Goal: Task Accomplishment & Management: Use online tool/utility

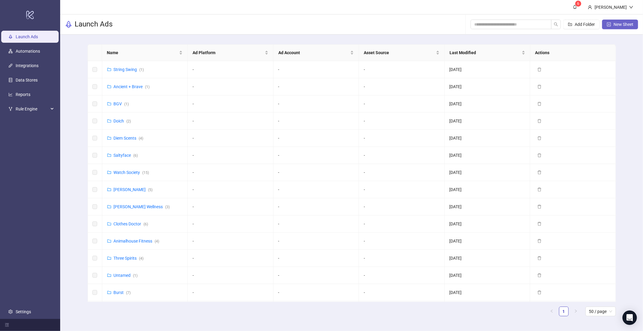
click at [625, 27] on button "New Sheet" at bounding box center [620, 25] width 36 height 10
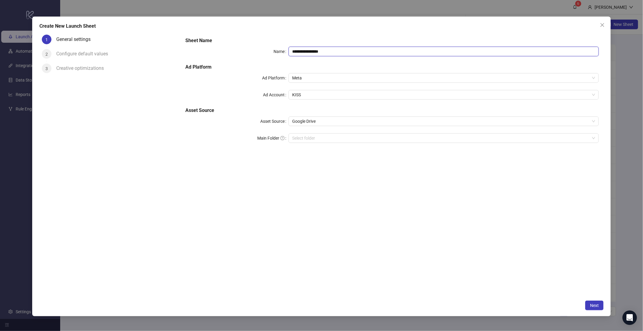
click at [314, 49] on input "**********" at bounding box center [444, 52] width 310 height 10
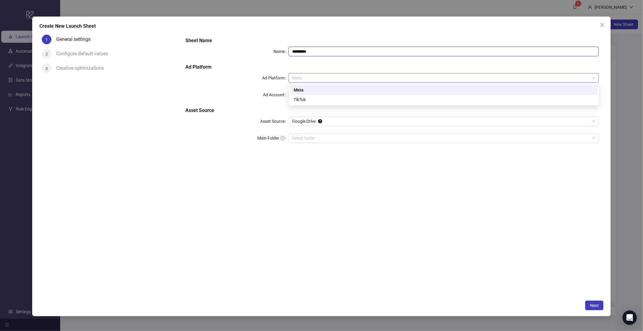
click at [314, 79] on span "Meta" at bounding box center [443, 77] width 303 height 9
type input "*********"
click at [312, 89] on div "Meta" at bounding box center [444, 90] width 301 height 7
click at [310, 97] on span "KISS" at bounding box center [443, 94] width 303 height 9
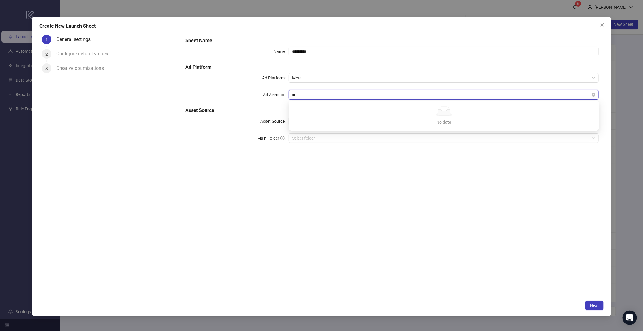
type input "*"
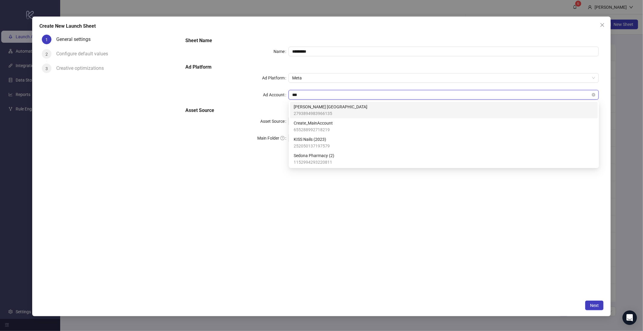
type input "****"
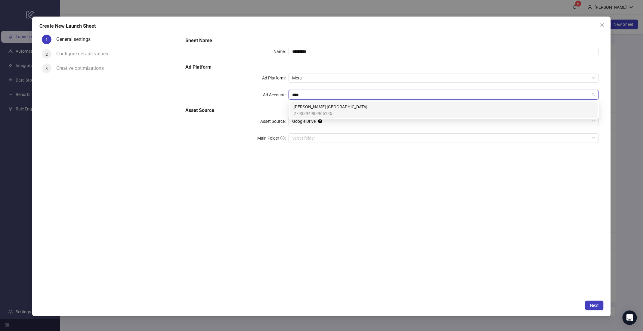
click at [311, 108] on span "[PERSON_NAME] [GEOGRAPHIC_DATA]" at bounding box center [331, 107] width 74 height 7
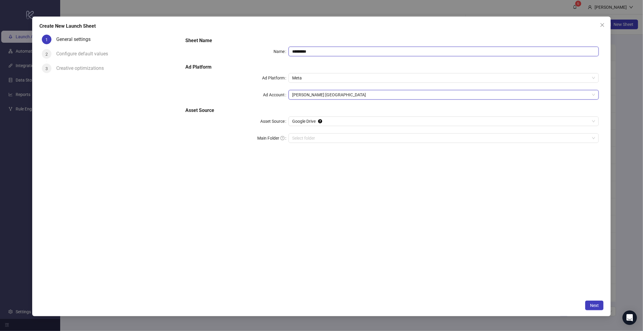
click at [315, 55] on input "*********" at bounding box center [444, 52] width 310 height 10
click at [332, 121] on span "Google Drive" at bounding box center [443, 121] width 303 height 9
type input "****"
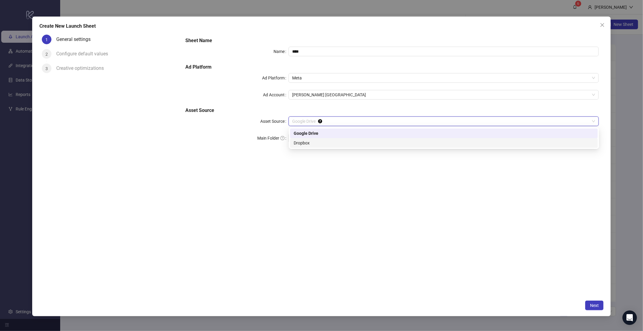
click at [324, 141] on div "Dropbox" at bounding box center [444, 143] width 301 height 7
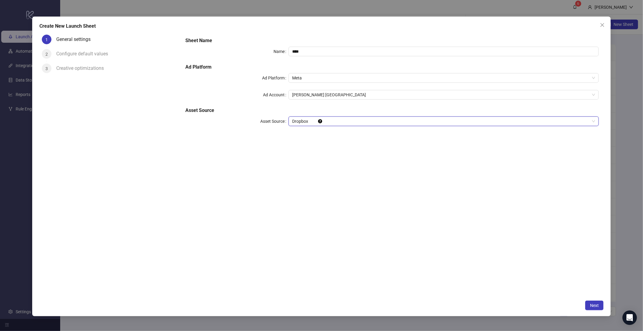
click at [405, 187] on div "Sheet Name Name **** Ad Platform Ad Platform Meta Ad Account [PERSON_NAME] [GEO…" at bounding box center [392, 164] width 423 height 265
click at [596, 304] on span "Next" at bounding box center [594, 305] width 9 height 5
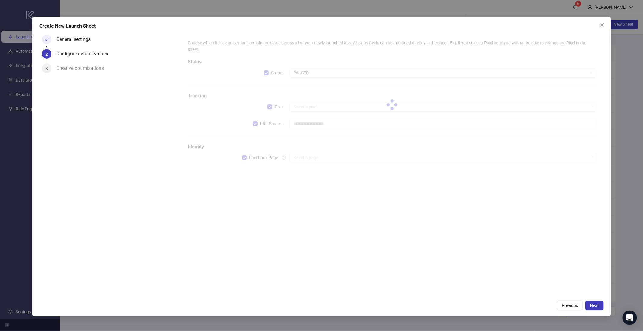
type input "**********"
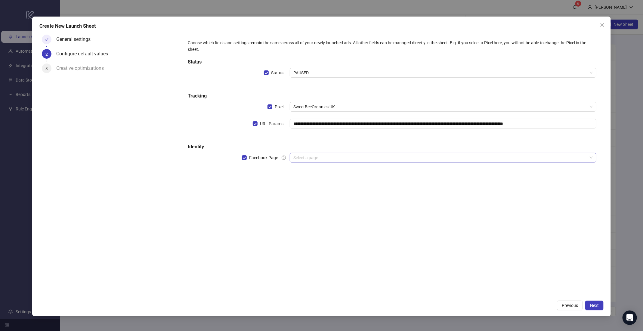
click at [311, 158] on input "search" at bounding box center [440, 157] width 294 height 9
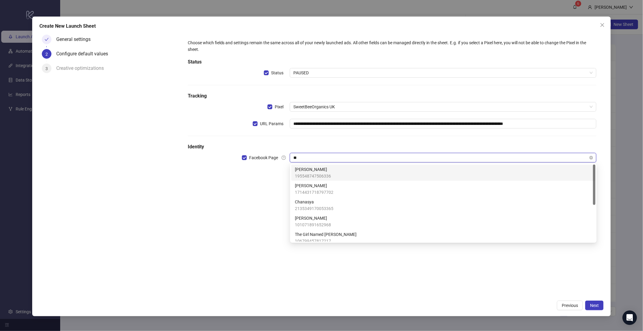
type input "*"
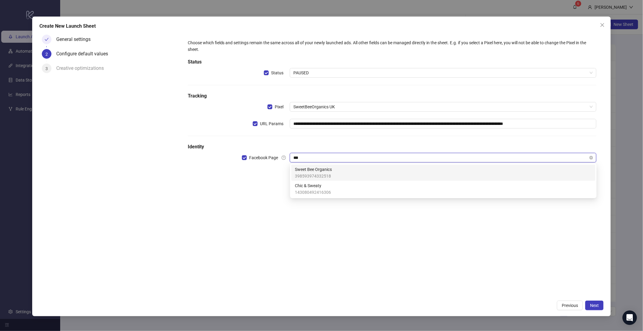
type input "****"
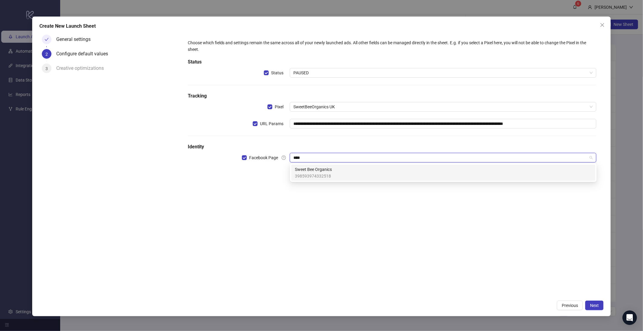
click at [317, 173] on span "398593974332518" at bounding box center [313, 176] width 37 height 7
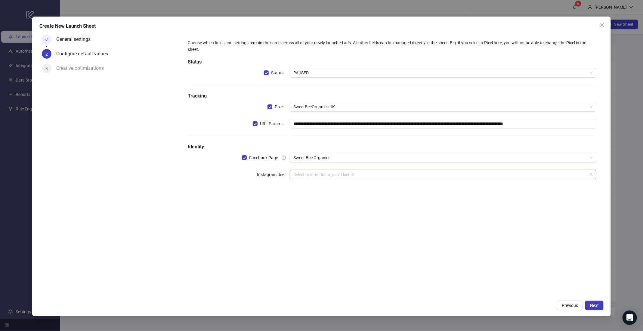
click at [325, 176] on input "search" at bounding box center [440, 174] width 294 height 9
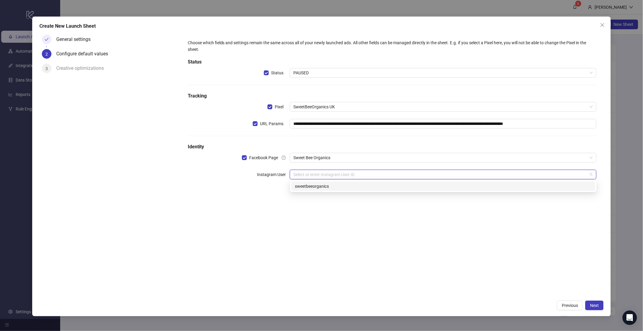
click at [324, 187] on div "sweetbeeorganics" at bounding box center [443, 186] width 297 height 7
click at [382, 235] on div "**********" at bounding box center [392, 164] width 423 height 265
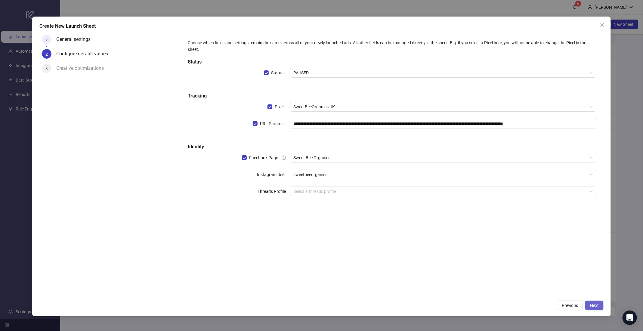
click at [597, 304] on span "Next" at bounding box center [594, 305] width 9 height 5
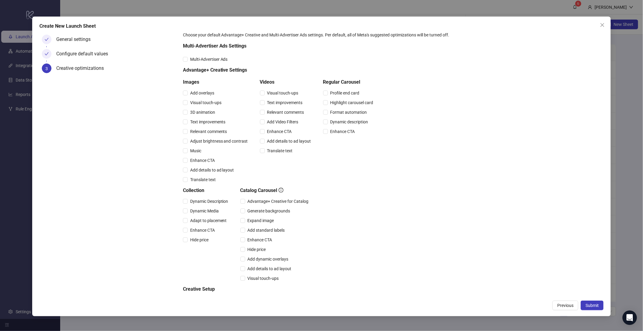
scroll to position [42, 0]
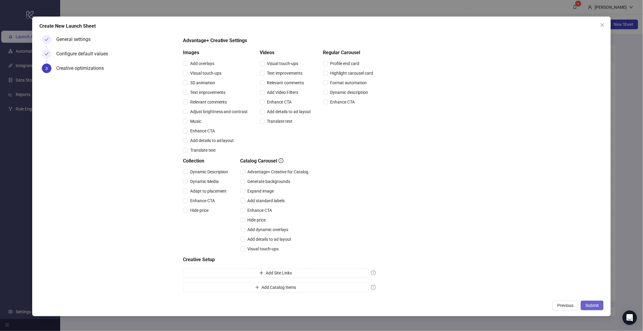
click at [591, 304] on span "Submit" at bounding box center [592, 305] width 13 height 5
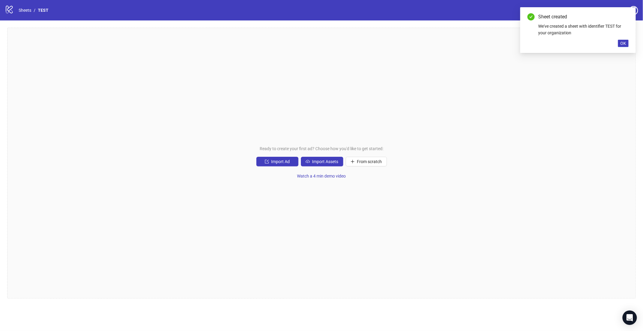
click at [629, 42] on div "Sheet created We've created a sheet with identifier TEST for your organization …" at bounding box center [578, 30] width 116 height 46
click at [623, 43] on span "OK" at bounding box center [623, 43] width 6 height 5
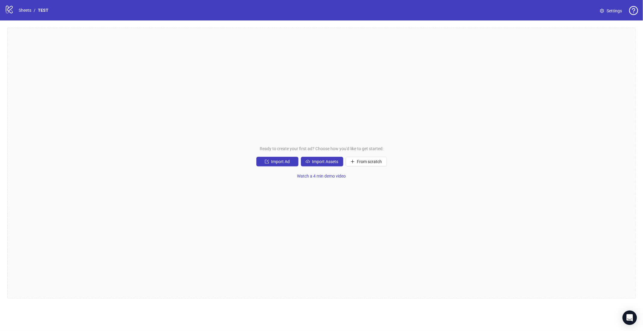
click at [610, 13] on span "Settings" at bounding box center [614, 11] width 15 height 7
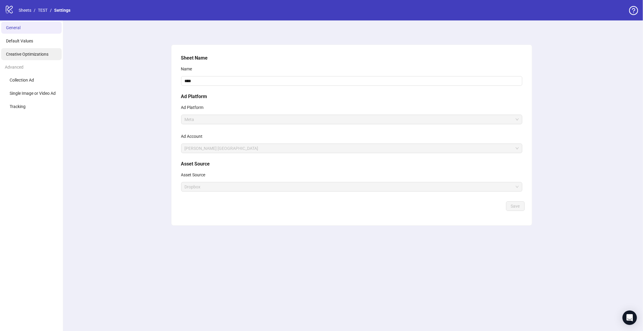
click at [21, 55] on span "Creative Optimizations" at bounding box center [27, 54] width 42 height 5
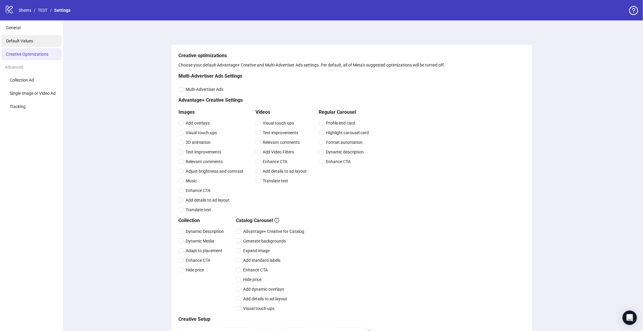
click at [29, 42] on span "Default Values" at bounding box center [19, 41] width 27 height 5
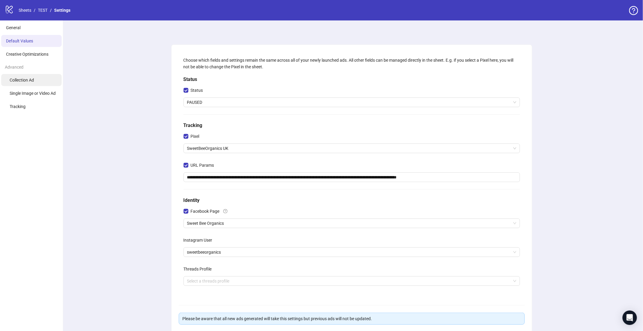
click at [29, 76] on li "Collection Ad" at bounding box center [31, 80] width 60 height 12
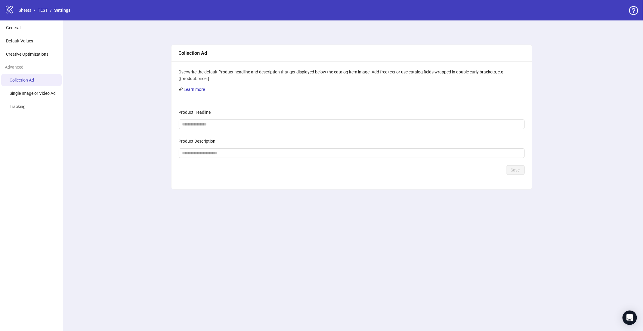
click at [41, 87] on ul "Collection Ad Single Image or Video Ad Tracking" at bounding box center [31, 93] width 63 height 39
click at [39, 94] on span "Single Image or Video Ad" at bounding box center [33, 93] width 46 height 5
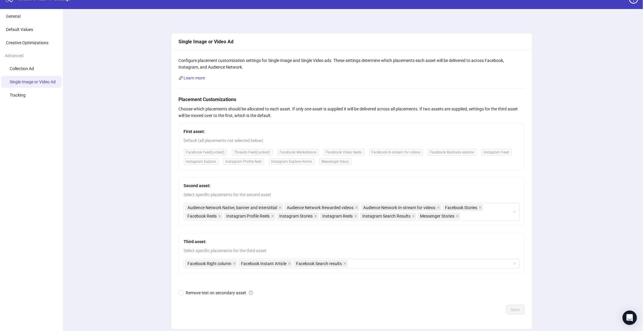
scroll to position [32, 0]
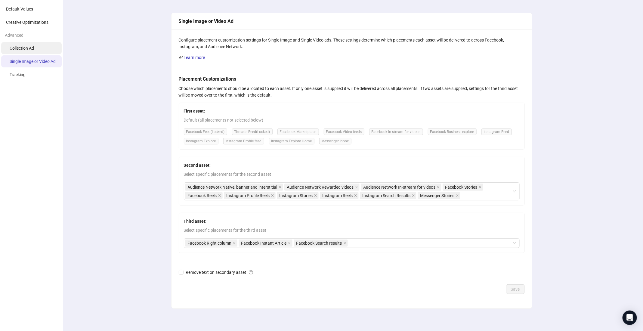
click at [33, 74] on li "Tracking" at bounding box center [31, 75] width 60 height 12
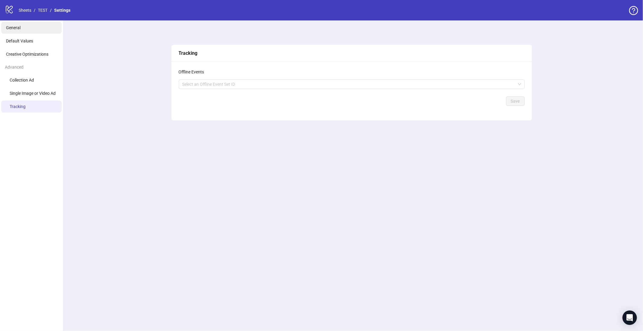
click at [21, 26] on li "General" at bounding box center [31, 28] width 60 height 12
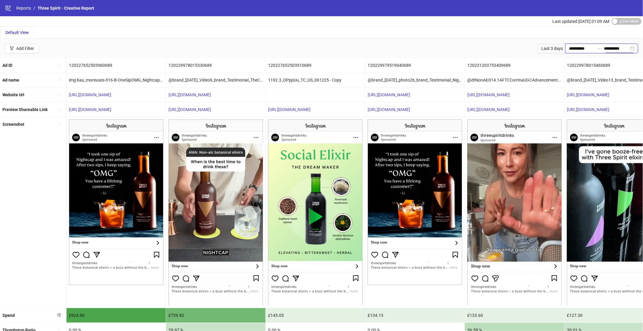
click at [613, 45] on input "**********" at bounding box center [616, 48] width 25 height 7
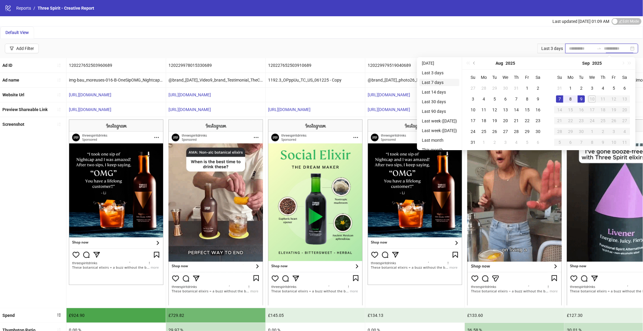
type input "**********"
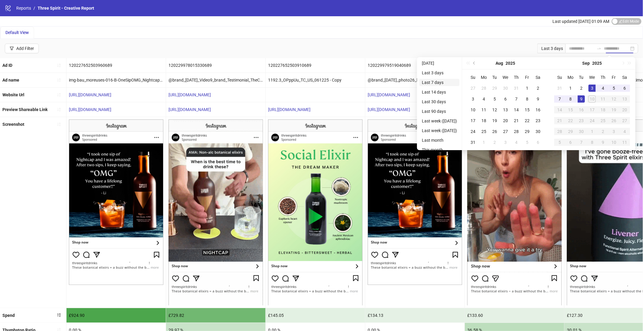
click at [434, 81] on li "Last 7 days" at bounding box center [439, 82] width 40 height 7
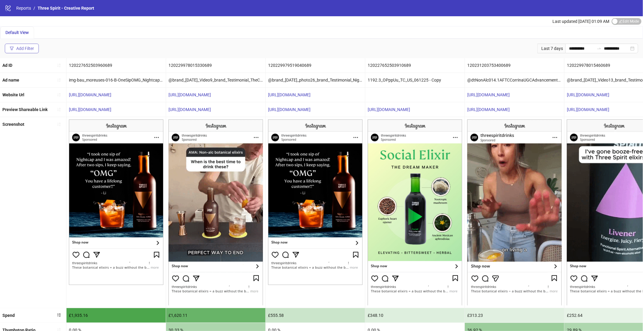
click at [23, 48] on div "Add Filter" at bounding box center [25, 48] width 18 height 5
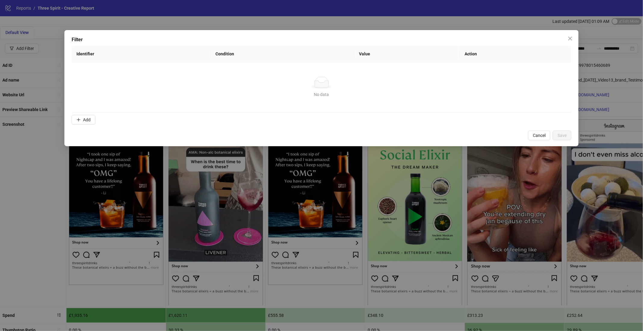
click at [105, 25] on div "Filter Identifier Condition Value Action No data No data Add Cancel Save" at bounding box center [321, 165] width 643 height 331
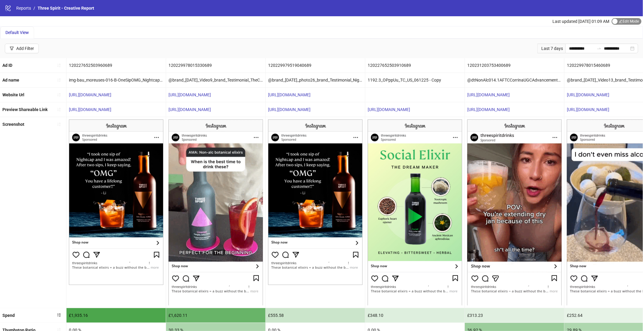
click at [616, 20] on div "button" at bounding box center [614, 21] width 5 height 5
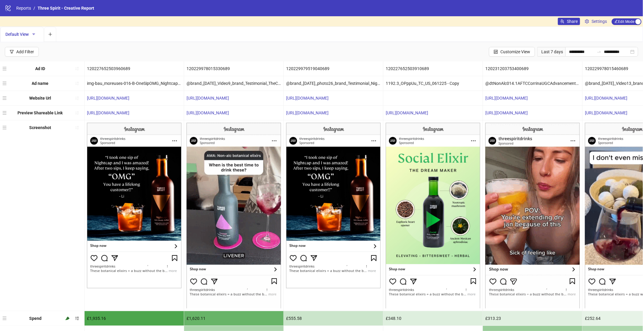
click at [33, 35] on icon "caret-down" at bounding box center [34, 34] width 4 height 4
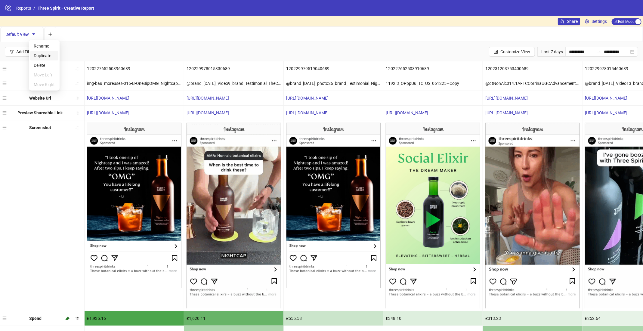
click at [39, 53] on span "Duplicate" at bounding box center [44, 55] width 21 height 7
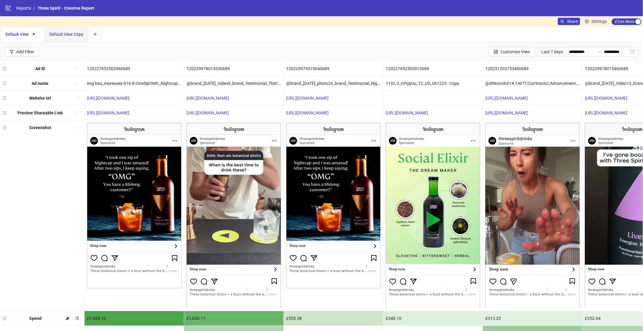
click at [80, 34] on span "Default View Copy" at bounding box center [66, 34] width 34 height 5
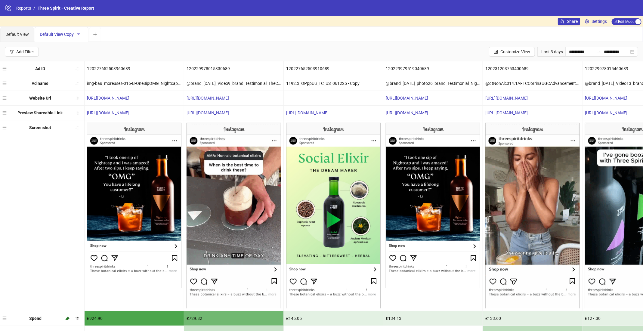
click at [79, 34] on icon "caret-down" at bounding box center [78, 34] width 3 height 2
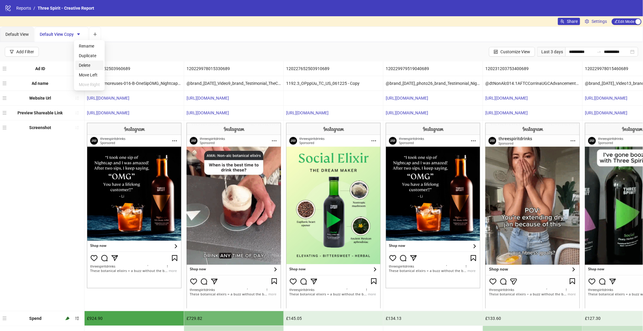
click at [88, 66] on span "Delete" at bounding box center [89, 65] width 21 height 7
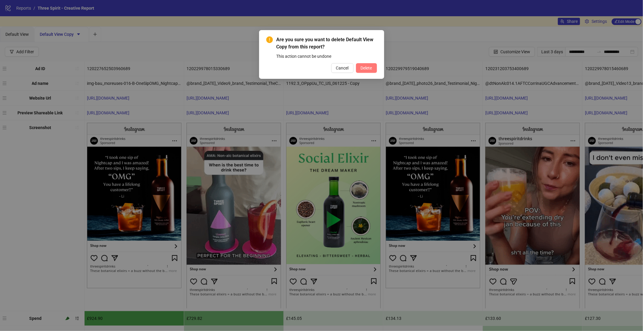
click at [361, 68] on span "Delete" at bounding box center [366, 68] width 11 height 5
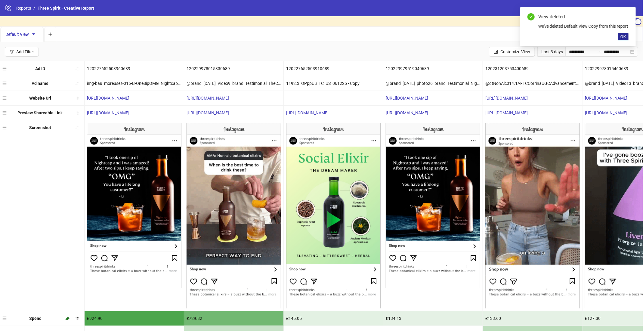
click at [627, 40] on button "OK" at bounding box center [623, 36] width 11 height 7
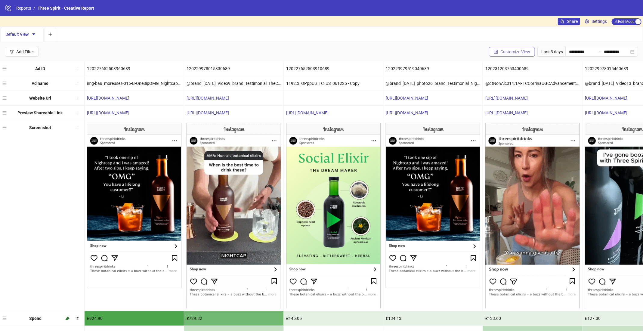
click at [521, 54] on button "Customize View" at bounding box center [512, 52] width 46 height 10
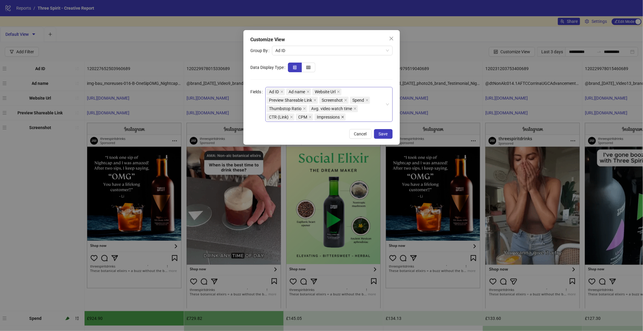
click at [343, 117] on icon "close" at bounding box center [343, 117] width 2 height 2
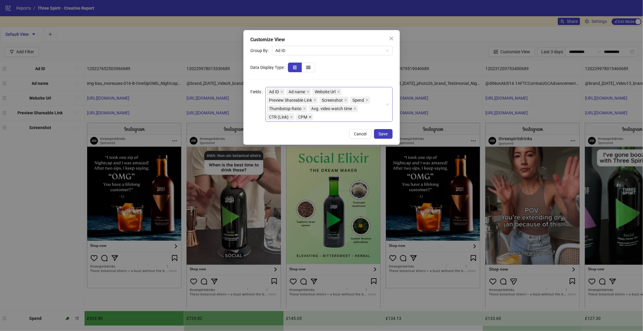
click at [310, 117] on icon "close" at bounding box center [310, 117] width 3 height 3
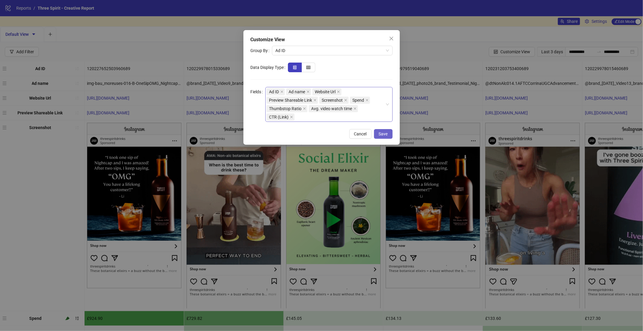
click at [388, 132] on button "Save" at bounding box center [383, 134] width 19 height 10
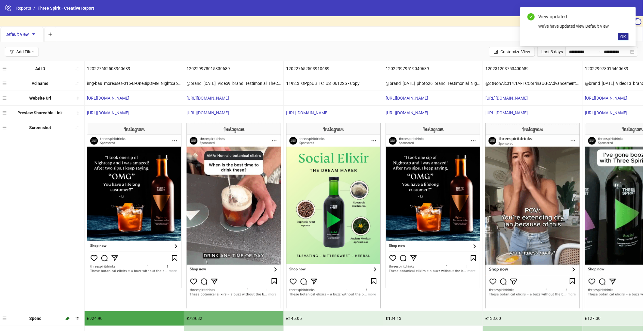
click at [623, 36] on span "OK" at bounding box center [623, 36] width 6 height 5
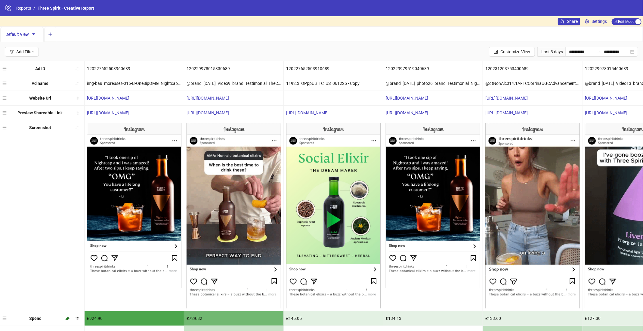
click at [51, 32] on icon "plus" at bounding box center [50, 34] width 4 height 4
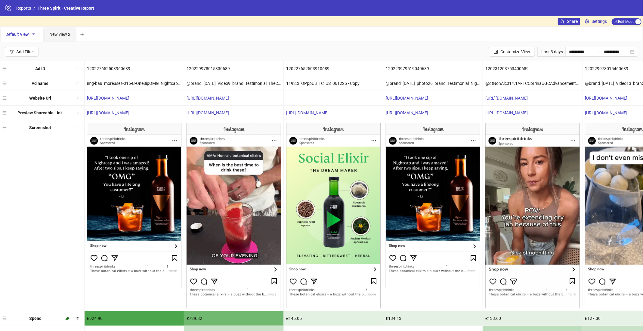
click at [32, 34] on icon "caret-down" at bounding box center [34, 34] width 4 height 4
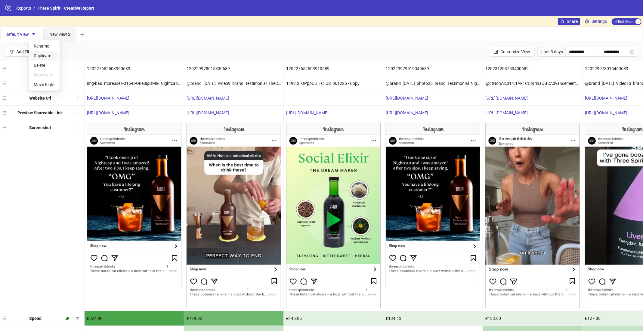
click at [46, 54] on span "Duplicate" at bounding box center [44, 55] width 21 height 7
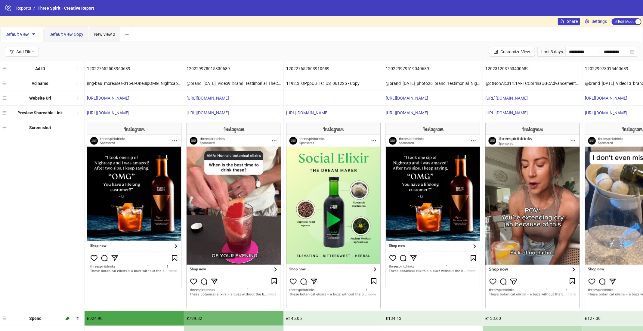
click at [75, 32] on span "Default View Copy" at bounding box center [66, 34] width 34 height 5
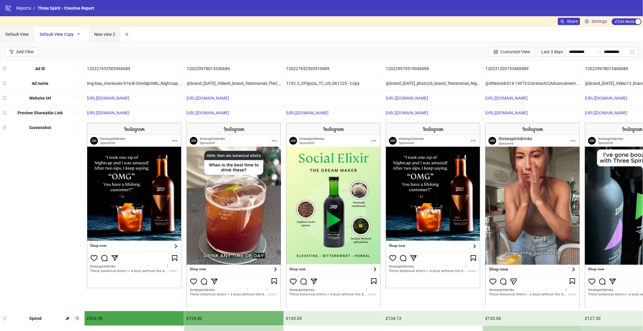
click at [79, 33] on icon "caret-down" at bounding box center [78, 34] width 3 height 2
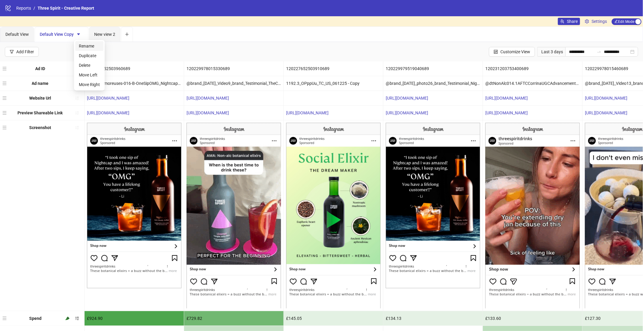
click at [92, 49] on li "Rename" at bounding box center [89, 46] width 28 height 10
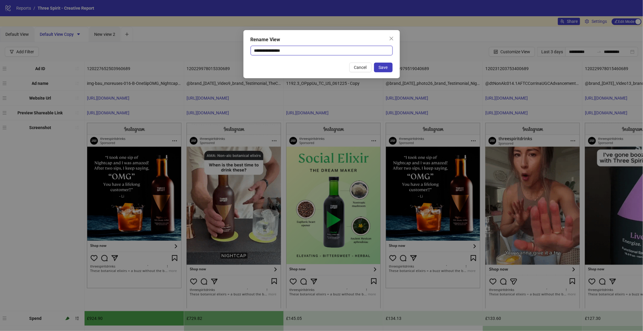
click at [266, 51] on input "**********" at bounding box center [322, 51] width 142 height 10
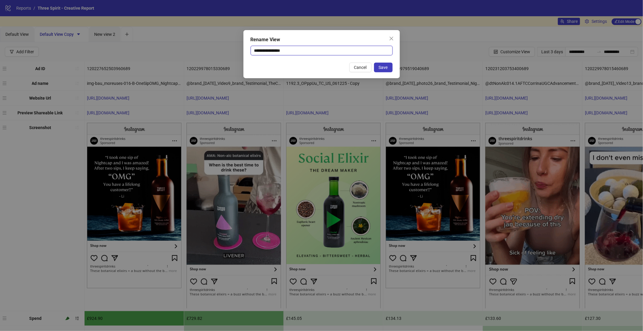
click at [266, 51] on input "**********" at bounding box center [322, 51] width 142 height 10
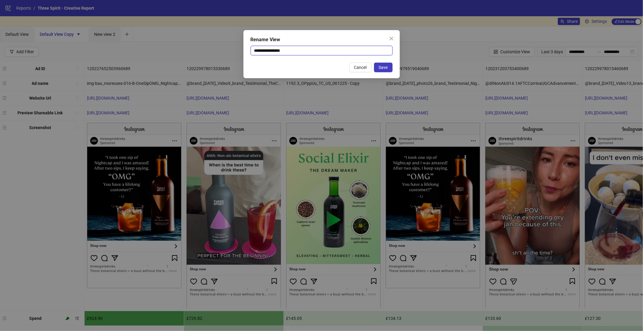
click at [266, 51] on input "**********" at bounding box center [322, 51] width 142 height 10
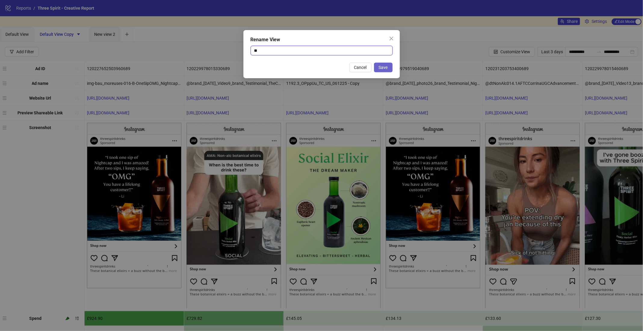
type input "**"
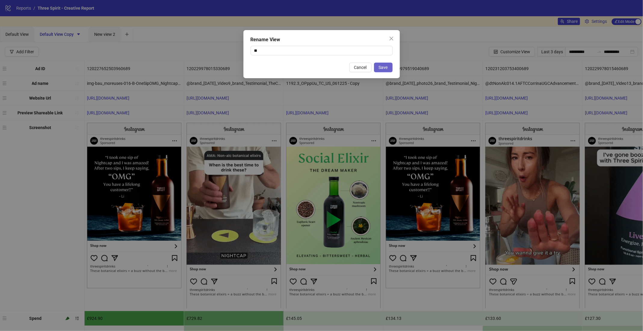
click at [390, 66] on button "Save" at bounding box center [383, 68] width 19 height 10
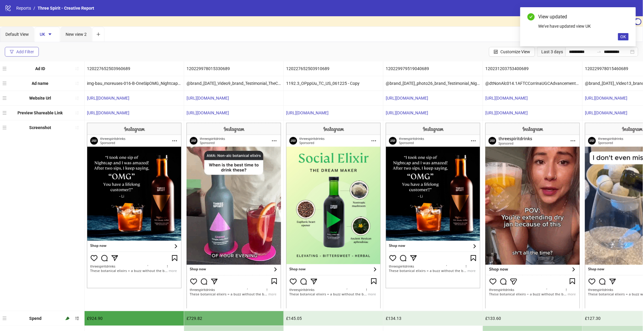
click at [25, 52] on div "Add Filter" at bounding box center [25, 51] width 18 height 5
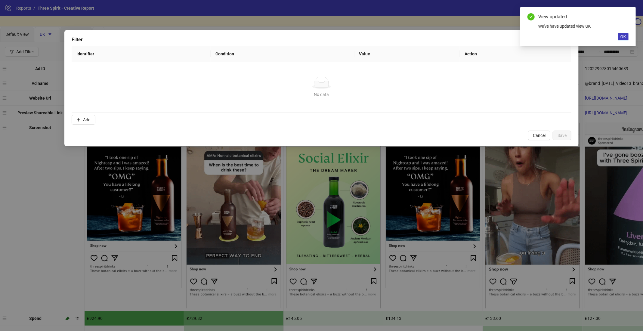
click at [129, 26] on div "Filter Identifier Condition Value Action No data No data Add Cancel Save" at bounding box center [321, 165] width 643 height 331
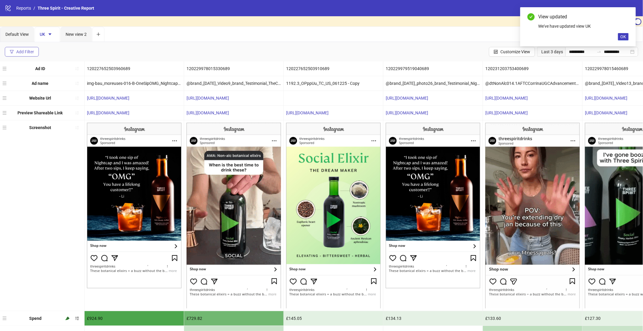
click at [24, 52] on div "Add Filter" at bounding box center [25, 51] width 18 height 5
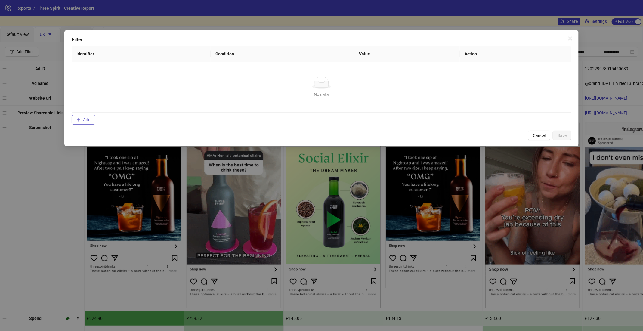
click at [88, 119] on span "Add" at bounding box center [87, 119] width 8 height 5
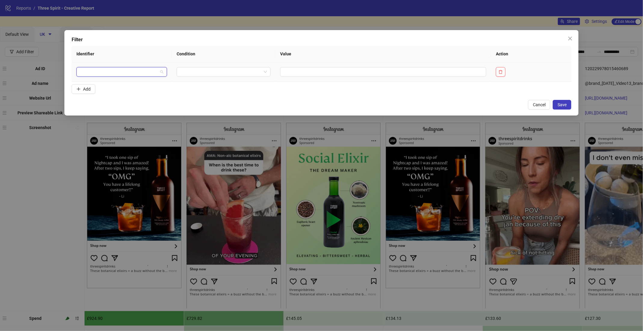
click at [131, 72] on input "search" at bounding box center [119, 71] width 78 height 9
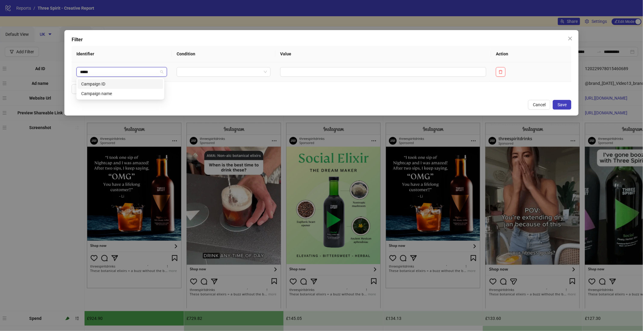
type input "******"
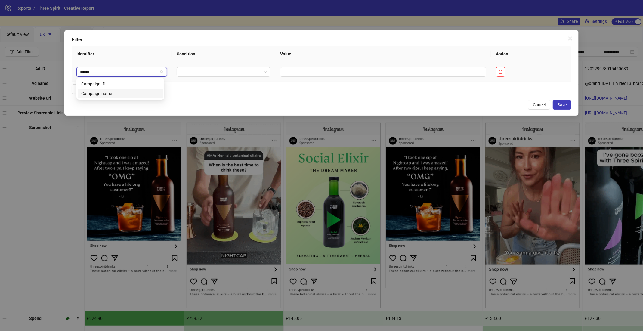
click at [115, 94] on div "Campaign name" at bounding box center [120, 93] width 78 height 7
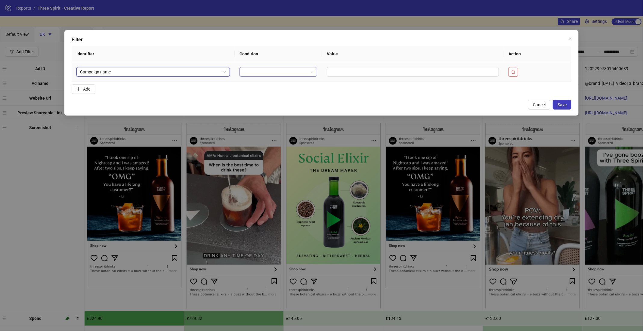
click at [262, 71] on input "search" at bounding box center [275, 71] width 65 height 9
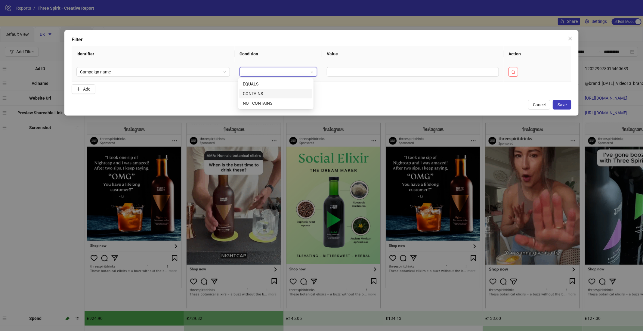
click at [262, 95] on div "CONTAINS" at bounding box center [276, 93] width 66 height 7
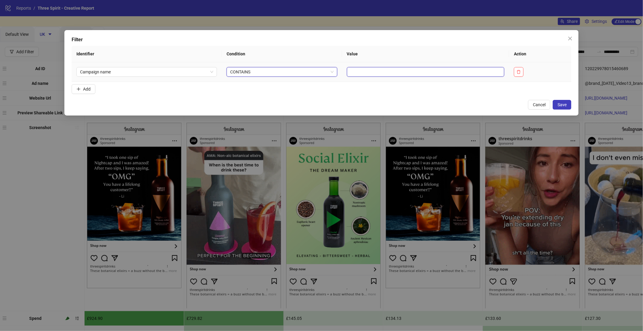
click at [393, 71] on input "text" at bounding box center [426, 72] width 158 height 10
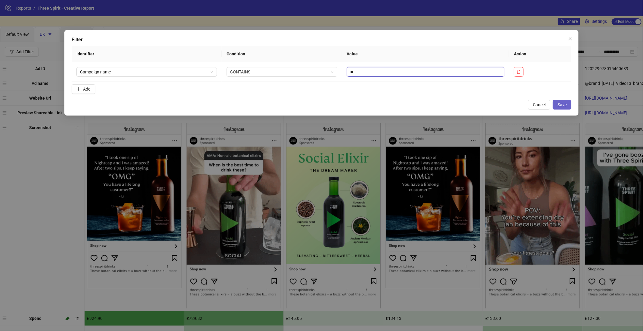
type input "**"
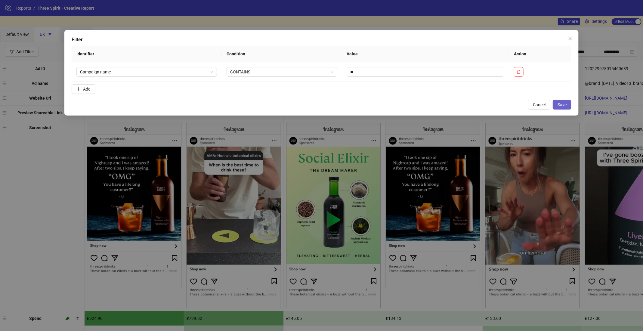
click at [566, 105] on span "Save" at bounding box center [562, 104] width 9 height 5
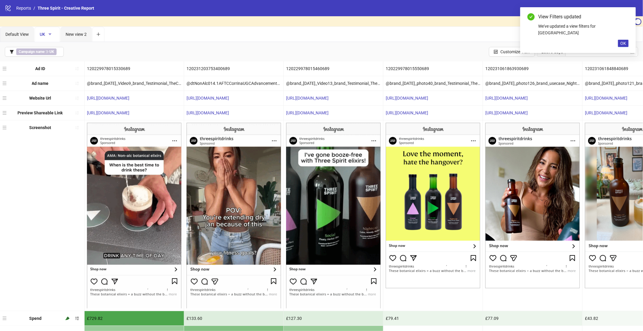
click at [50, 34] on icon "caret-down" at bounding box center [49, 34] width 3 height 2
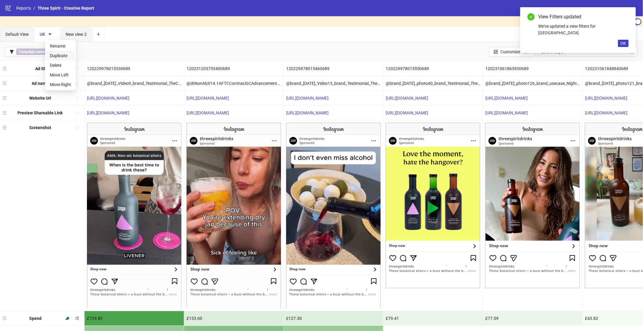
click at [64, 56] on span "Duplicate" at bounding box center [60, 55] width 21 height 7
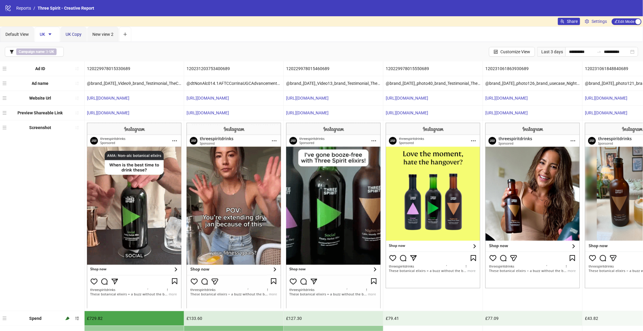
click at [71, 33] on span "UK Copy" at bounding box center [74, 34] width 16 height 5
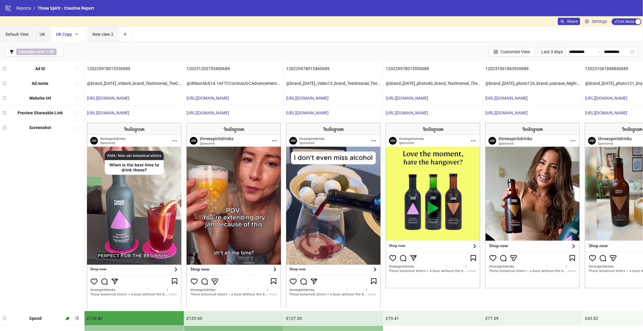
click at [77, 34] on icon "caret-down" at bounding box center [77, 34] width 4 height 4
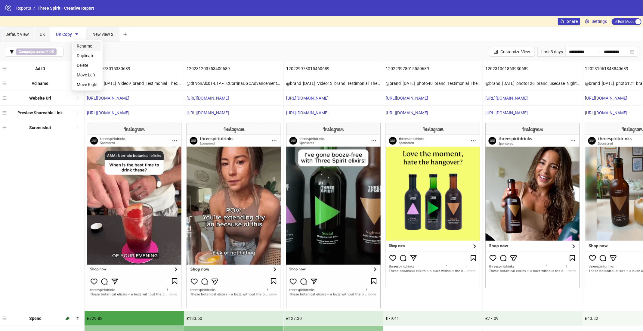
click at [90, 47] on span "Rename" at bounding box center [87, 46] width 21 height 7
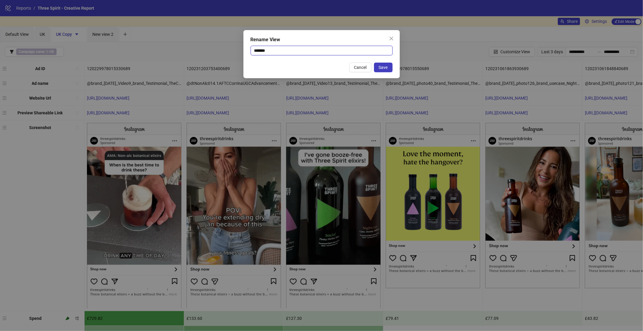
click at [259, 49] on input "*******" at bounding box center [322, 51] width 142 height 10
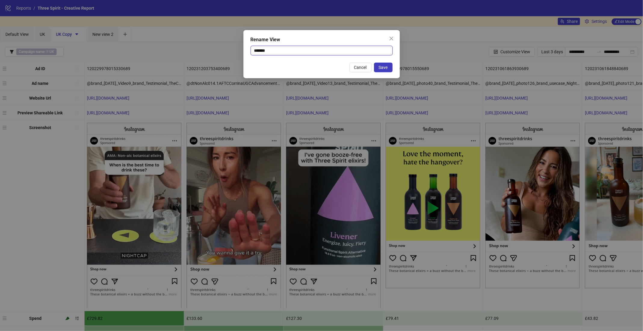
click at [259, 49] on input "*******" at bounding box center [322, 51] width 142 height 10
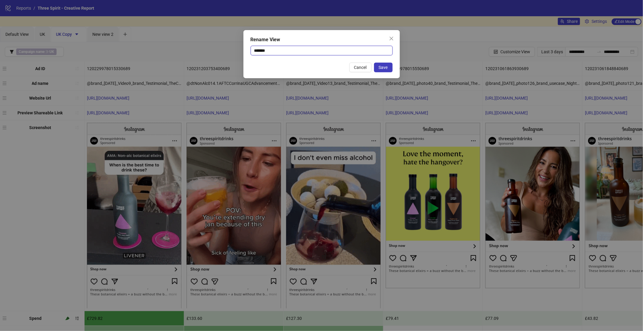
click at [259, 49] on input "*******" at bounding box center [322, 51] width 142 height 10
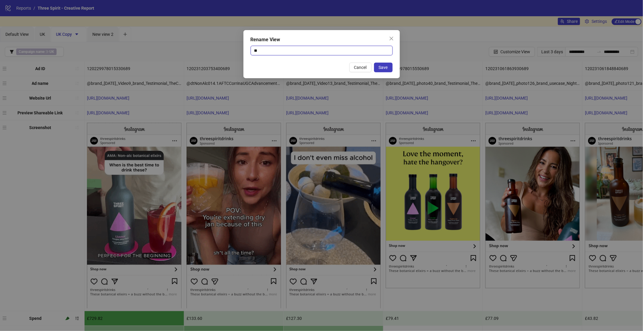
type input "*"
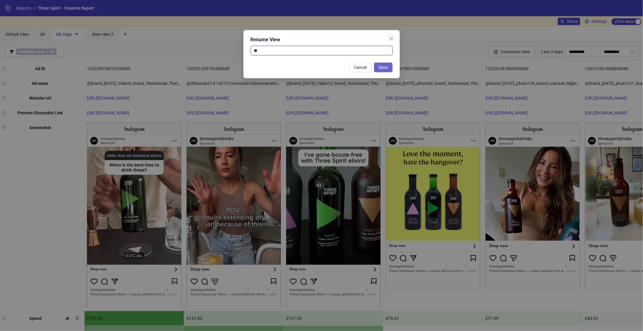
type input "**"
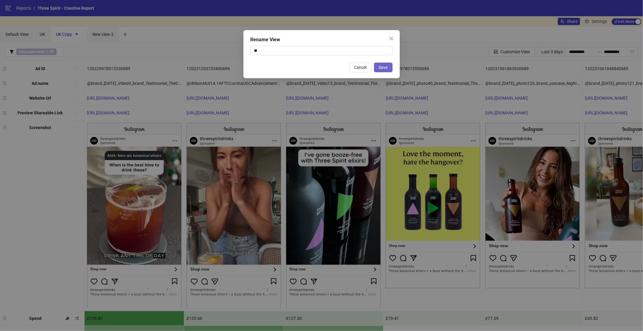
click at [379, 65] on span "Save" at bounding box center [383, 67] width 9 height 5
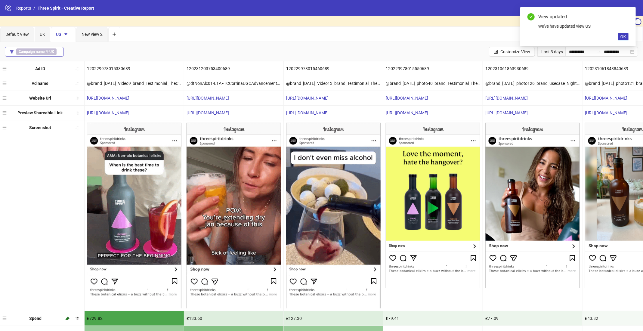
click at [46, 52] on span "Campaign name ∋ UK" at bounding box center [36, 51] width 40 height 7
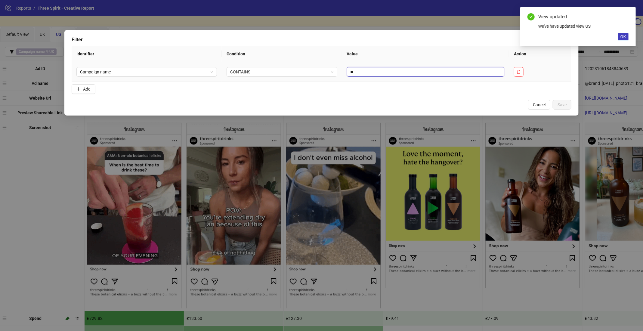
click at [374, 70] on input "**" at bounding box center [426, 72] width 158 height 10
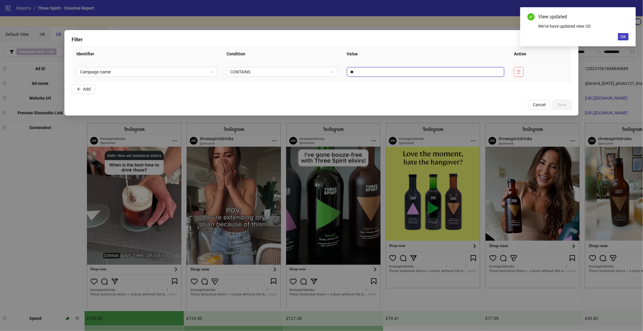
click at [374, 70] on input "**" at bounding box center [426, 72] width 158 height 10
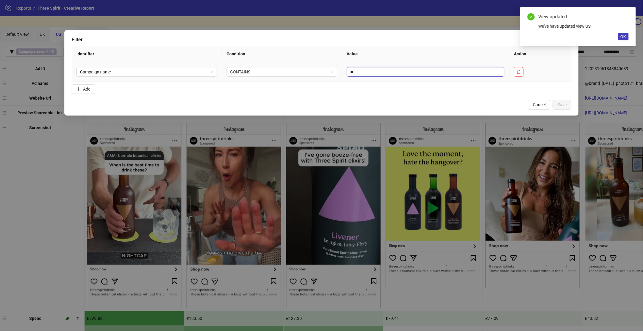
click at [374, 70] on input "**" at bounding box center [426, 72] width 158 height 10
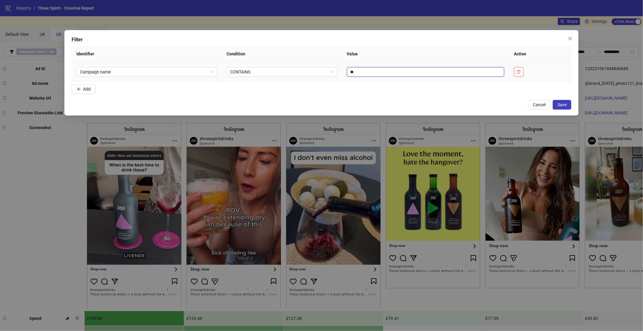
type input "*"
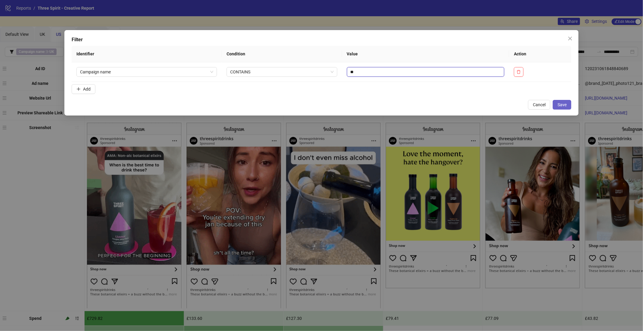
type input "**"
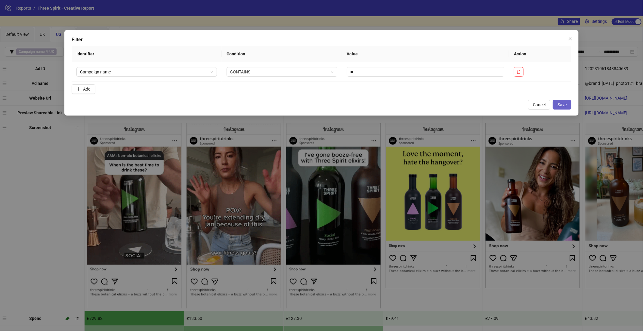
click at [562, 102] on span "Save" at bounding box center [562, 104] width 9 height 5
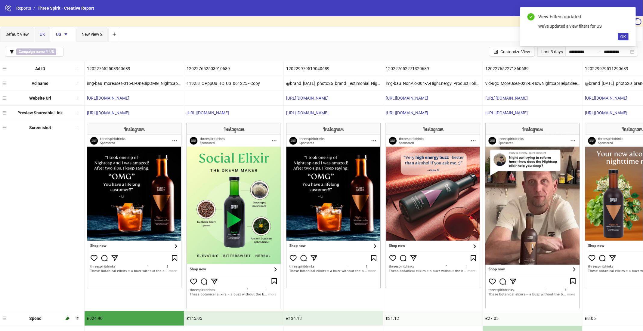
click at [43, 36] on span "UK" at bounding box center [42, 34] width 5 height 5
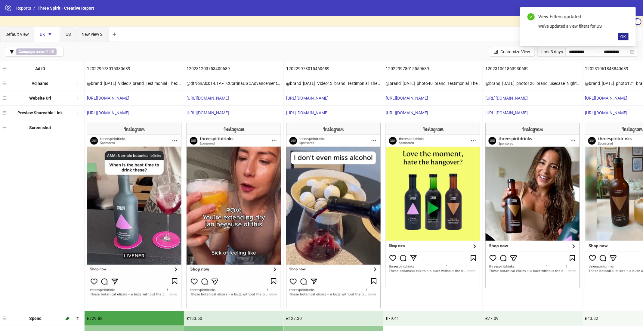
click at [626, 33] on button "OK" at bounding box center [623, 36] width 11 height 7
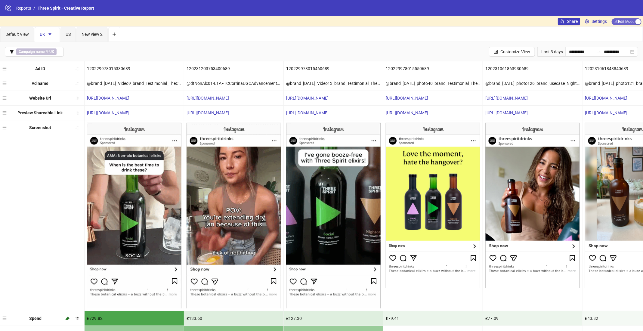
click at [638, 20] on div "button" at bounding box center [637, 21] width 5 height 5
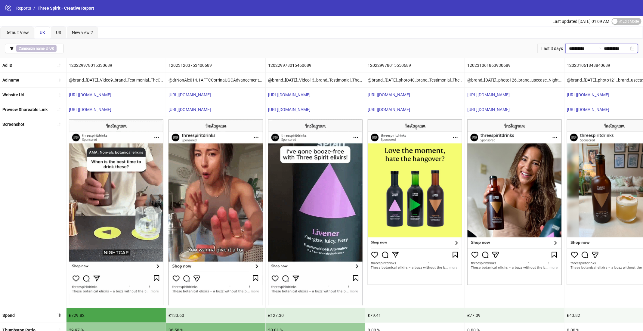
click at [591, 45] on input "**********" at bounding box center [581, 48] width 25 height 7
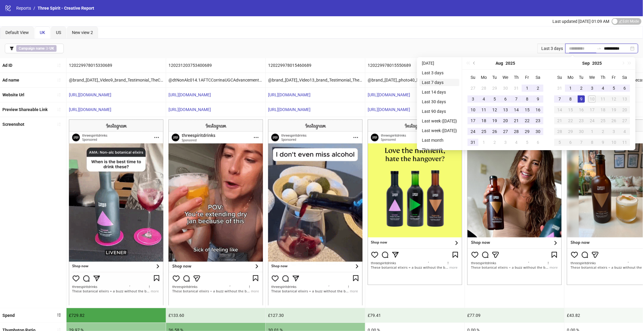
type input "**********"
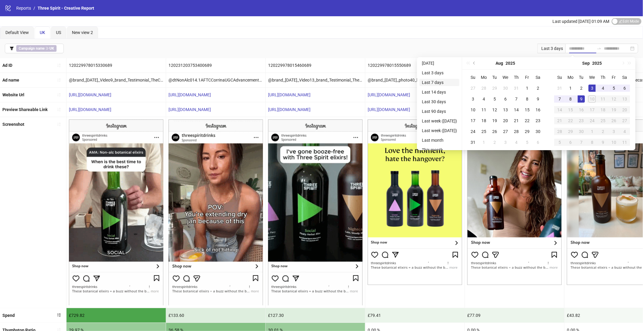
click at [434, 83] on li "Last 7 days" at bounding box center [439, 82] width 40 height 7
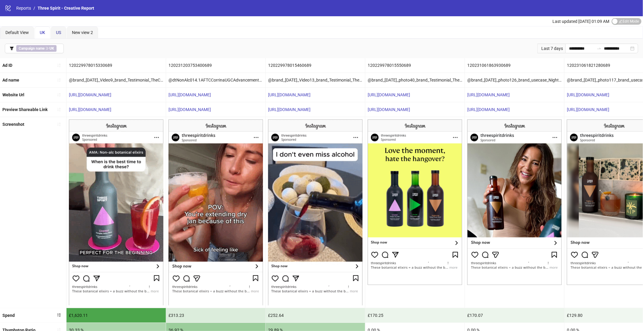
click at [58, 31] on span "US" at bounding box center [58, 32] width 5 height 5
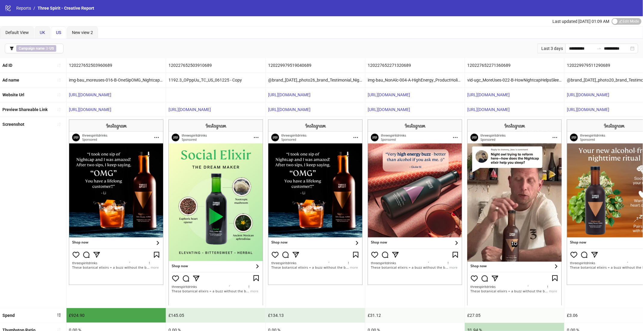
click at [41, 31] on span "UK" at bounding box center [42, 32] width 5 height 5
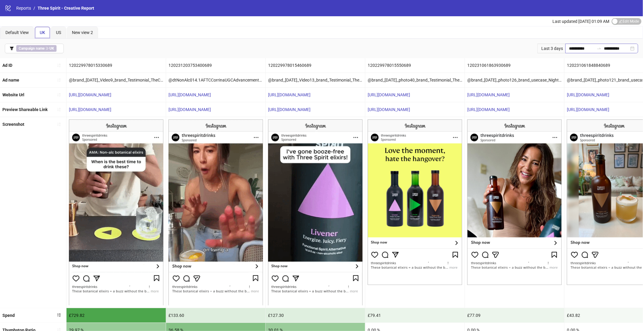
click at [597, 46] on icon "swap-right" at bounding box center [599, 48] width 5 height 5
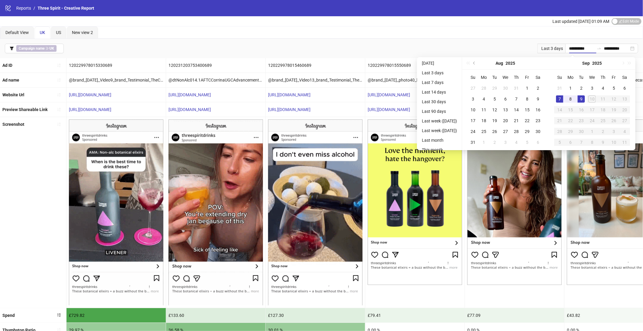
click at [441, 86] on ul "Yesterday Last 3 days Last 7 days Last 14 days Last 30 days Last 90 days Last w…" at bounding box center [439, 103] width 45 height 93
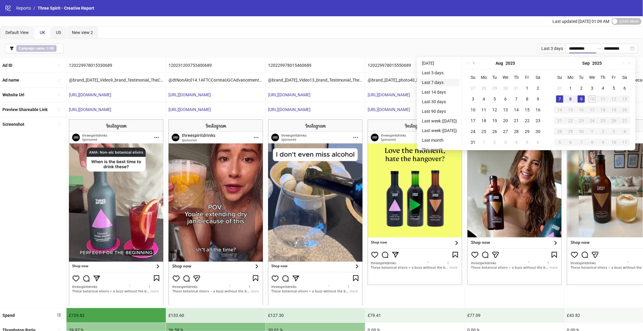
type input "**********"
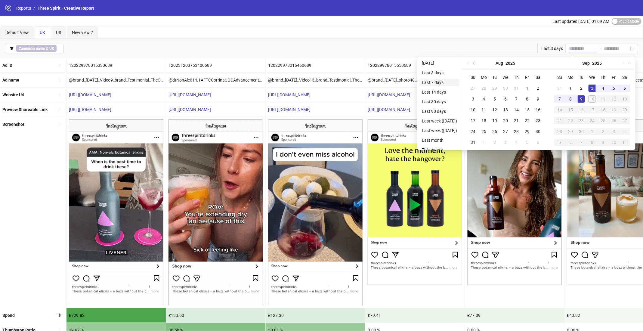
click at [438, 85] on li "Last 7 days" at bounding box center [439, 82] width 40 height 7
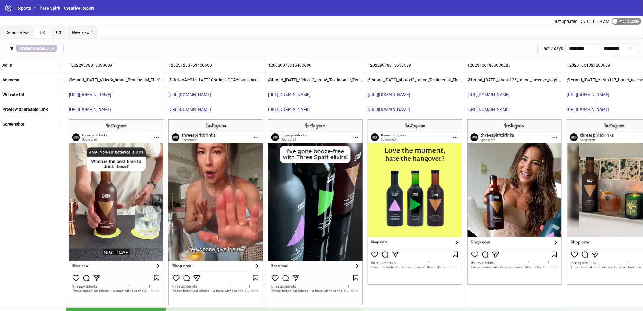
click at [629, 22] on span "Edit Mode Edit Mode" at bounding box center [627, 21] width 30 height 7
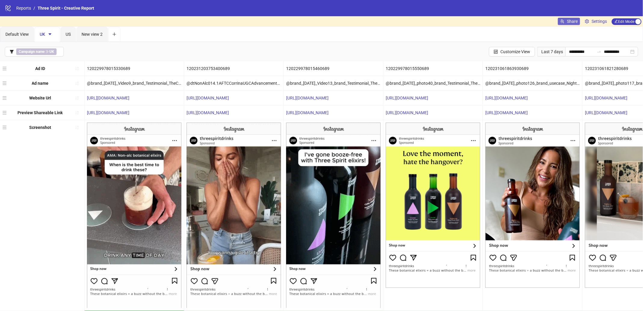
click at [567, 20] on span "Share" at bounding box center [572, 21] width 11 height 5
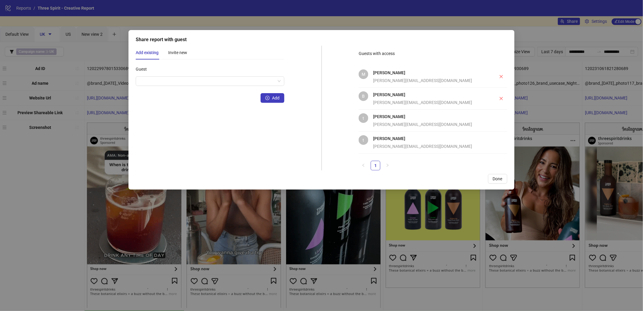
click at [381, 124] on div "thomasin@threespiritdrinks.com" at bounding box center [431, 124] width 117 height 7
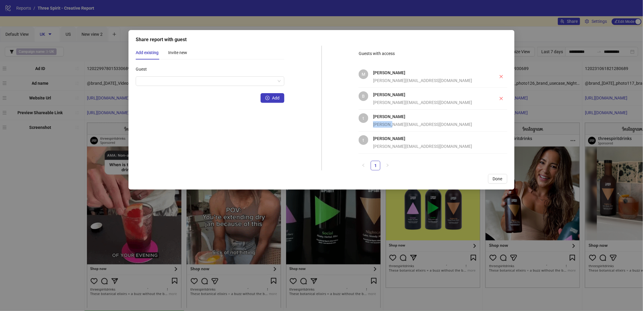
click at [381, 124] on div "thomasin@threespiritdrinks.com" at bounding box center [431, 124] width 117 height 7
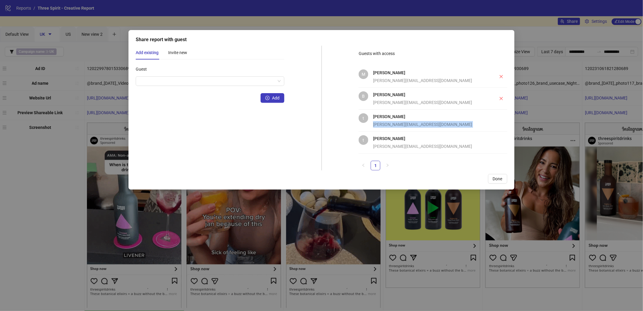
click at [381, 124] on div "thomasin@threespiritdrinks.com" at bounding box center [431, 124] width 117 height 7
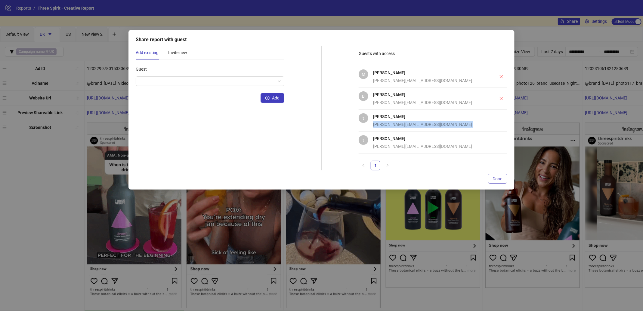
click at [500, 178] on span "Done" at bounding box center [498, 179] width 10 height 5
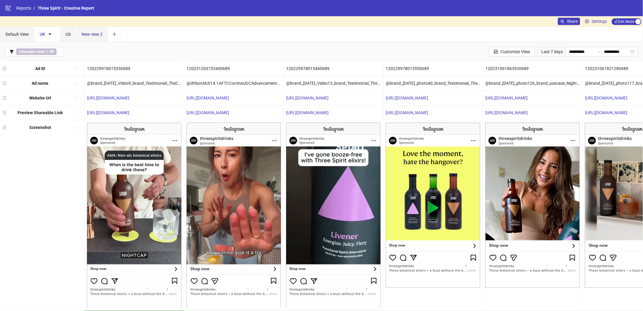
click at [94, 36] on span "New view 2" at bounding box center [92, 34] width 21 height 5
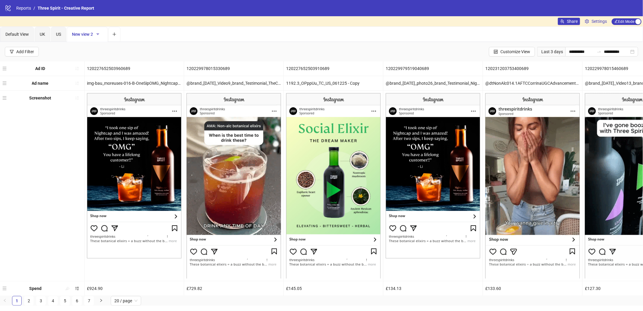
click at [98, 35] on icon "caret-down" at bounding box center [98, 34] width 4 height 4
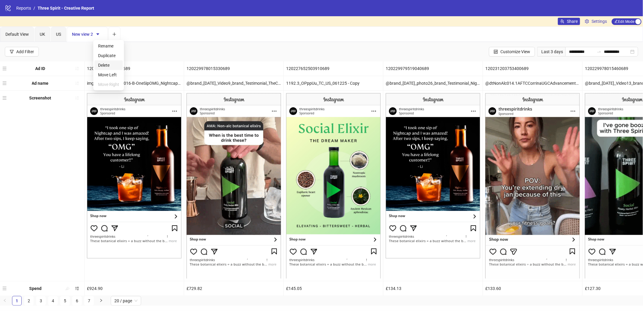
click at [104, 66] on span "Delete" at bounding box center [108, 65] width 21 height 7
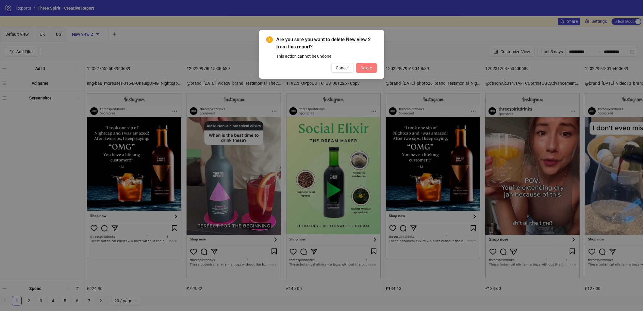
click at [369, 66] on span "Delete" at bounding box center [366, 68] width 11 height 5
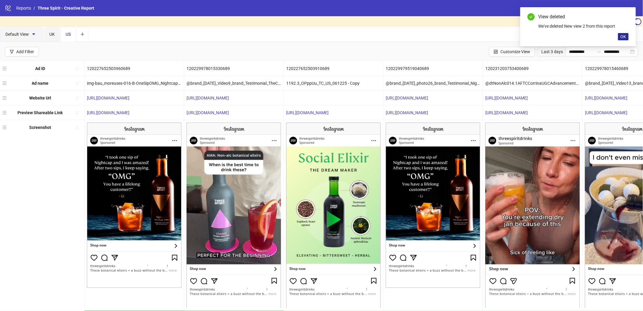
click at [625, 36] on span "OK" at bounding box center [623, 36] width 6 height 5
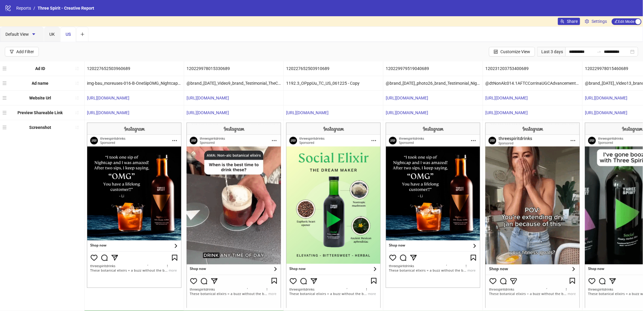
click at [69, 34] on span "US" at bounding box center [68, 34] width 5 height 5
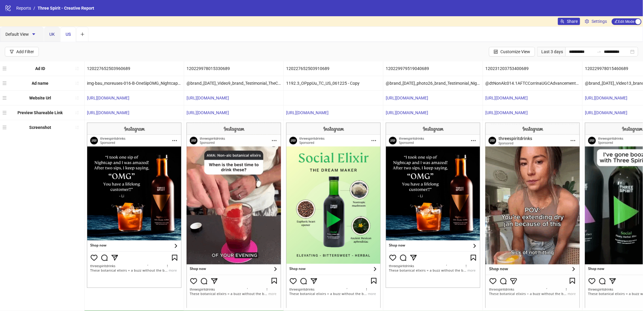
click at [50, 33] on span "UK" at bounding box center [51, 34] width 5 height 5
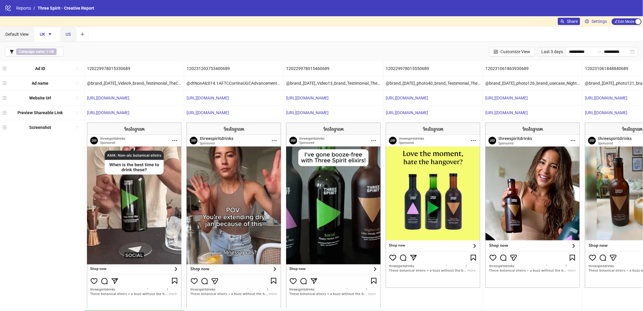
click at [67, 32] on span "US" at bounding box center [68, 34] width 5 height 5
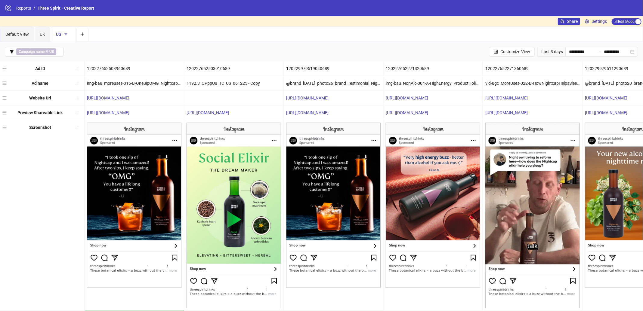
click at [67, 34] on icon "caret-down" at bounding box center [66, 34] width 4 height 4
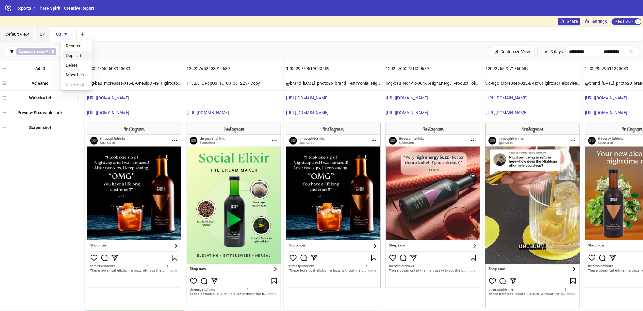
click at [83, 55] on span "Duplicate" at bounding box center [76, 55] width 21 height 7
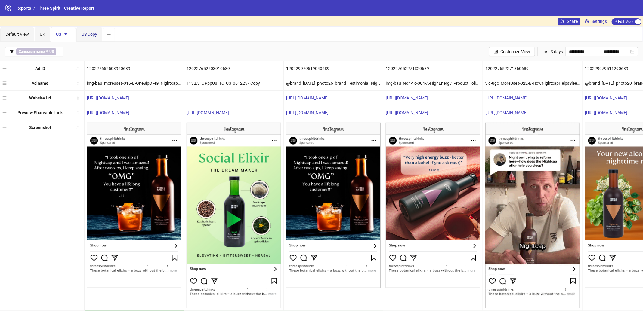
click at [88, 34] on span "US Copy" at bounding box center [90, 34] width 16 height 5
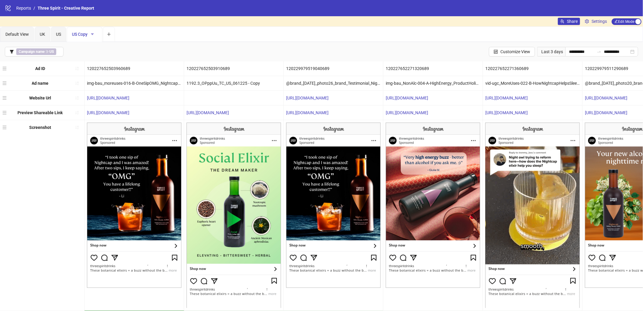
click at [92, 33] on icon "caret-down" at bounding box center [92, 34] width 4 height 4
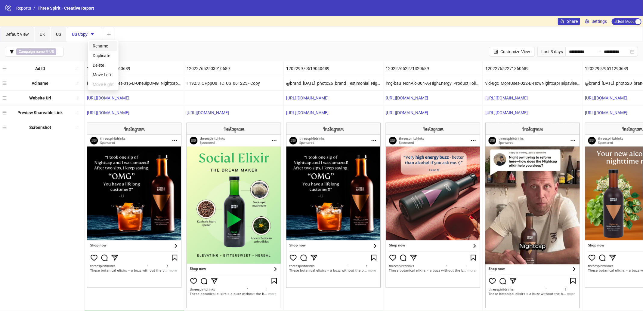
click at [105, 47] on span "Rename" at bounding box center [103, 46] width 21 height 7
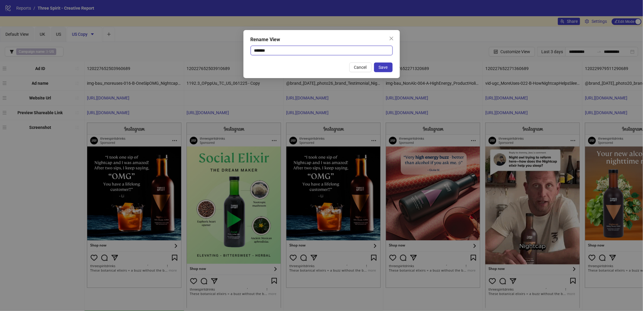
click at [261, 49] on input "*******" at bounding box center [322, 51] width 142 height 10
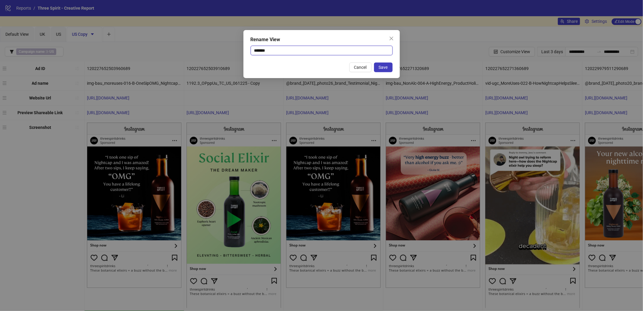
click at [261, 49] on input "*******" at bounding box center [322, 51] width 142 height 10
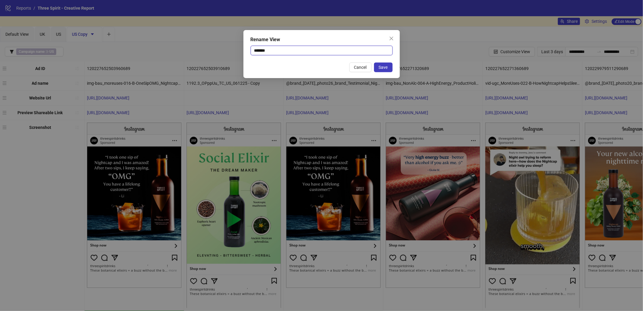
click at [261, 49] on input "*******" at bounding box center [322, 51] width 142 height 10
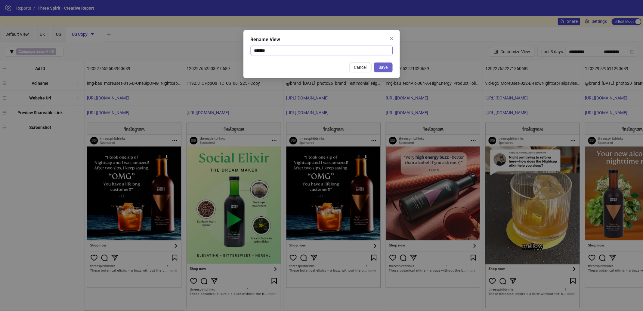
type input "*******"
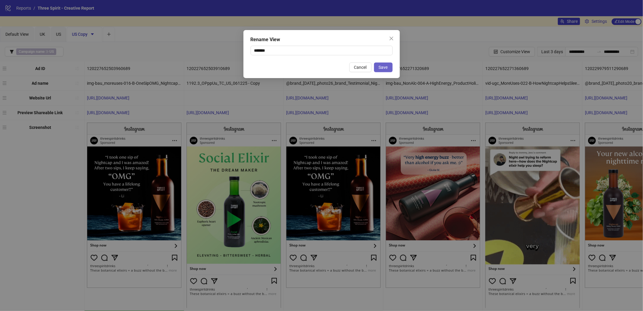
click at [385, 69] on span "Save" at bounding box center [383, 67] width 9 height 5
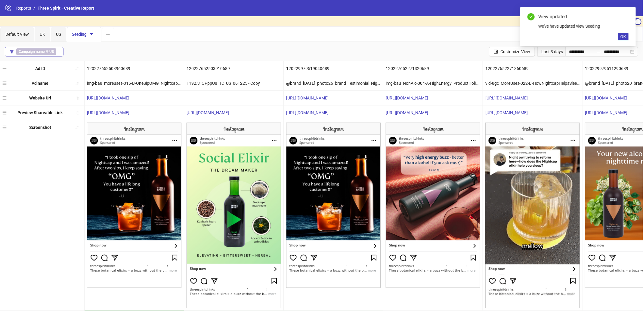
click at [39, 51] on b "Campaign name" at bounding box center [32, 52] width 26 height 4
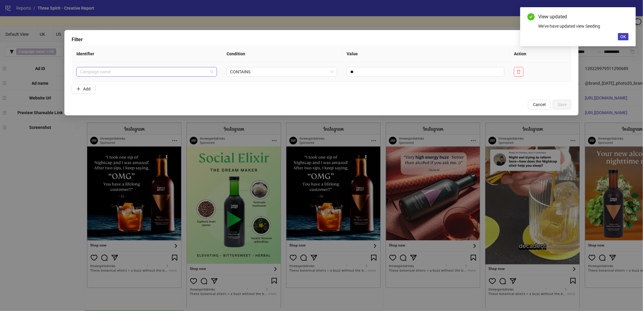
click at [186, 75] on span "Campaign name" at bounding box center [146, 71] width 133 height 9
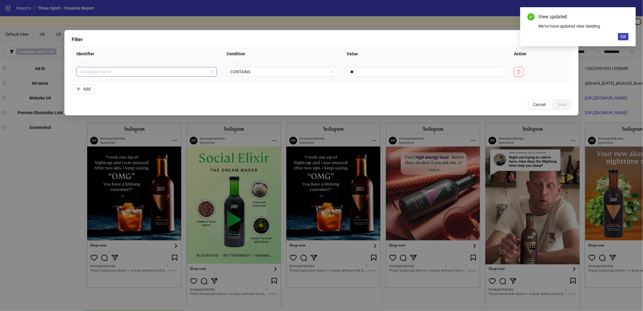
scroll to position [193, 0]
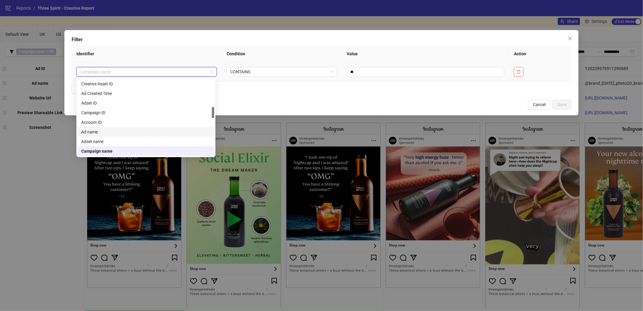
click at [133, 133] on div "Ad name" at bounding box center [145, 132] width 129 height 7
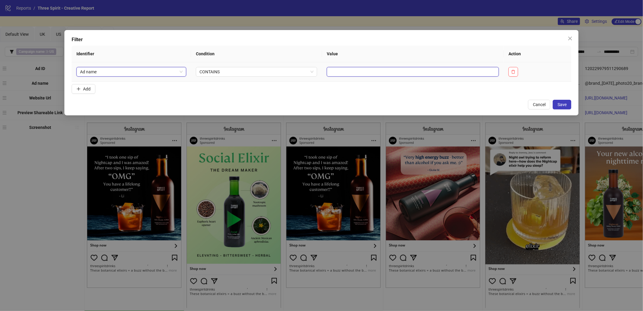
click at [364, 73] on input "text" at bounding box center [413, 72] width 172 height 10
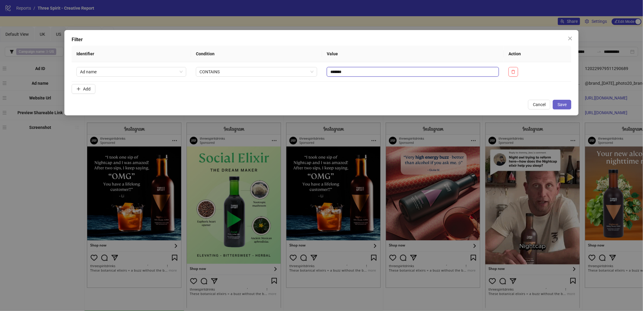
type input "*******"
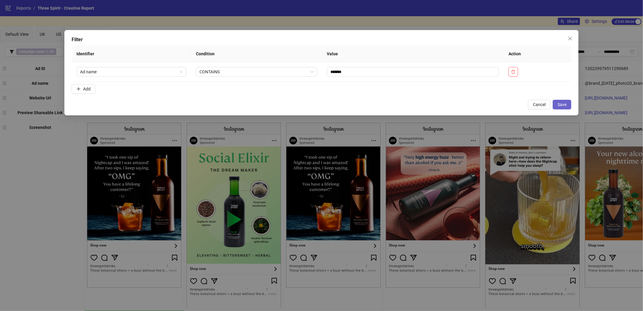
click at [564, 104] on span "Save" at bounding box center [562, 104] width 9 height 5
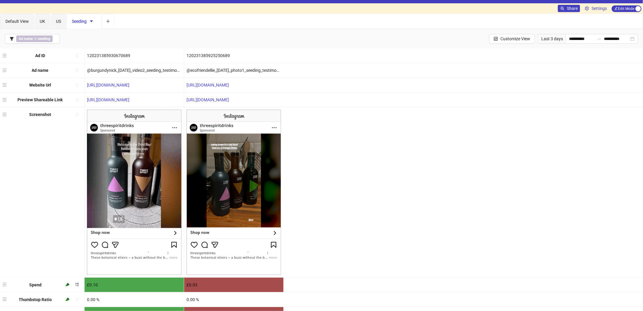
scroll to position [0, 0]
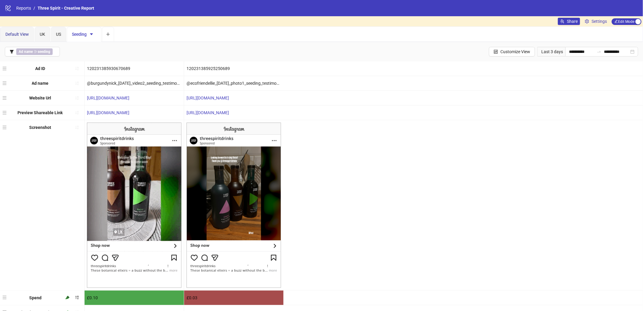
click at [18, 32] on span "Default View" at bounding box center [16, 34] width 23 height 5
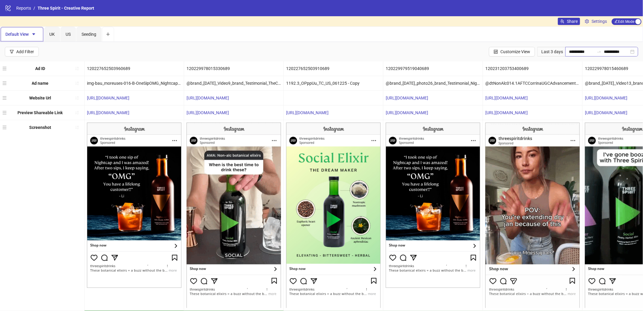
click at [597, 49] on icon "swap-right" at bounding box center [599, 51] width 5 height 5
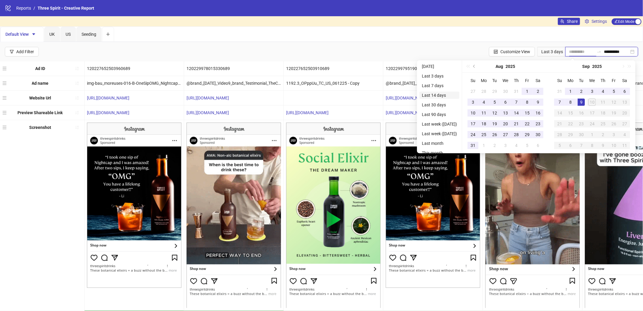
type input "**********"
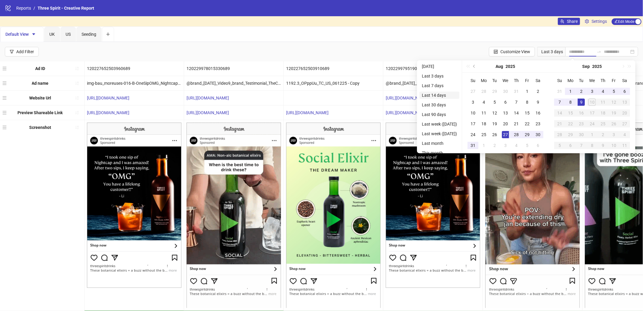
click at [441, 93] on li "Last 14 days" at bounding box center [439, 95] width 40 height 7
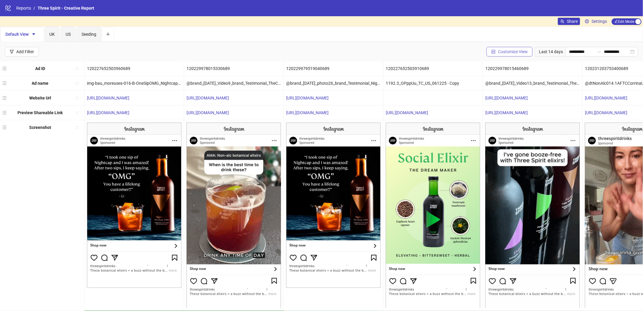
click at [508, 53] on span "Customize View" at bounding box center [513, 51] width 30 height 5
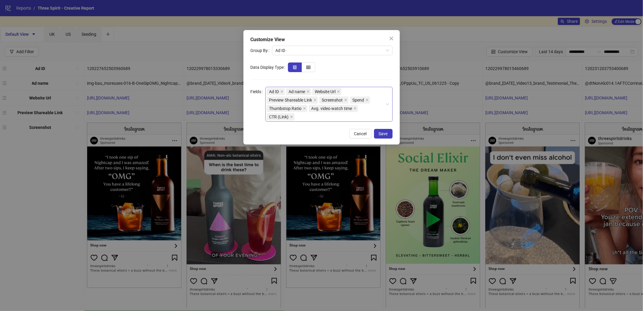
click at [314, 117] on div "Ad ID Ad name Website Url Preview Shareable Link Screenshot Spend Thumbstop Rat…" at bounding box center [326, 105] width 119 height 34
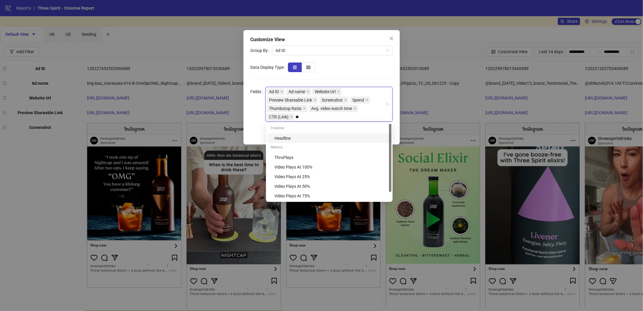
type input "***"
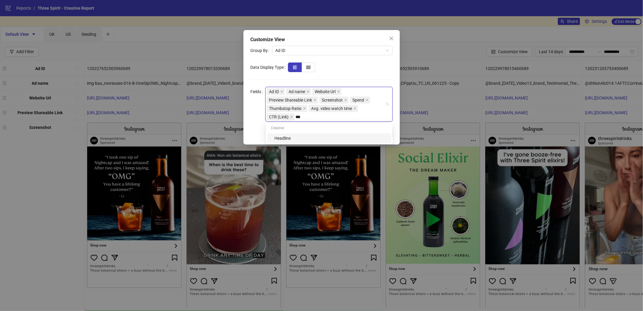
click at [286, 140] on div "Headline" at bounding box center [330, 138] width 113 height 7
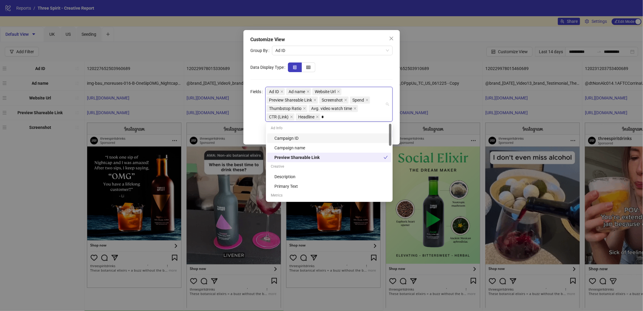
type input "**"
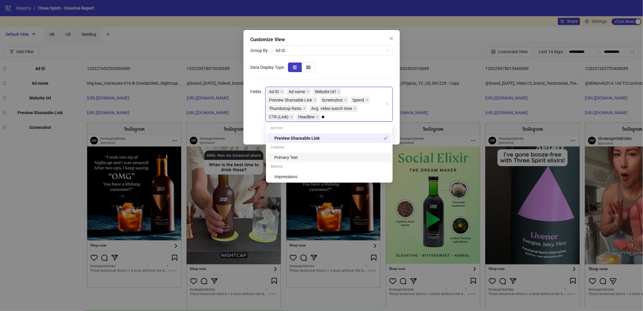
click at [307, 157] on div "Primary Text" at bounding box center [330, 157] width 113 height 7
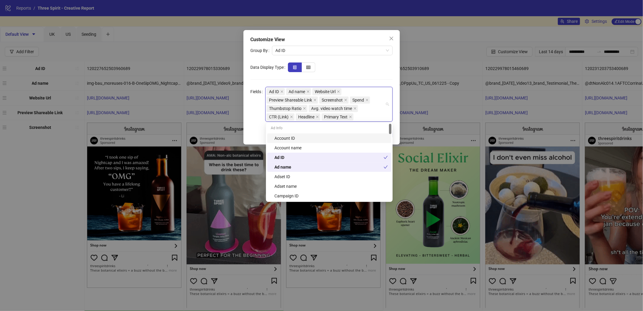
click at [377, 69] on div at bounding box center [340, 68] width 105 height 10
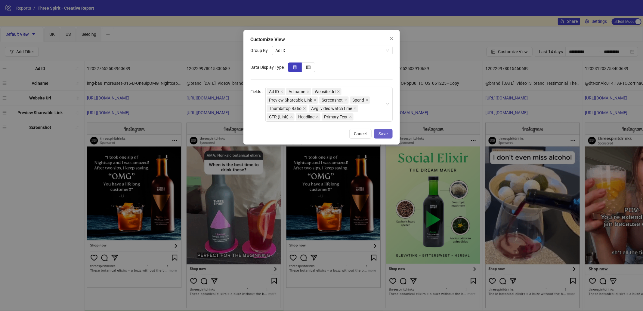
click at [384, 132] on span "Save" at bounding box center [383, 133] width 9 height 5
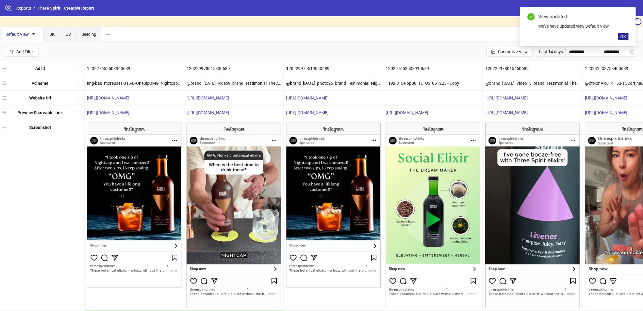
click at [624, 37] on span "OK" at bounding box center [623, 36] width 6 height 5
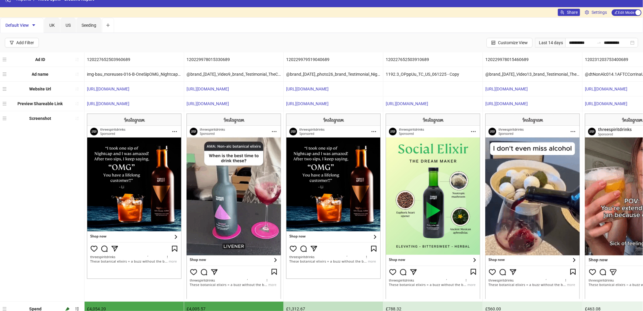
scroll to position [8, 0]
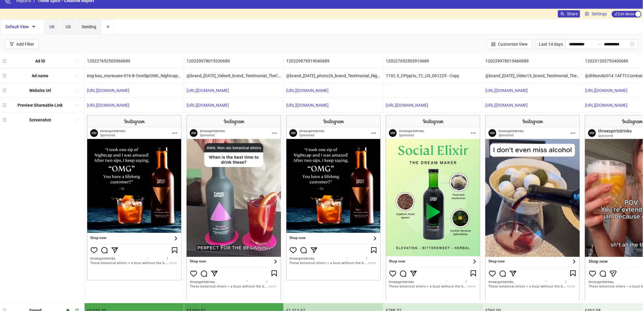
click at [49, 23] on div "UK" at bounding box center [51, 26] width 5 height 7
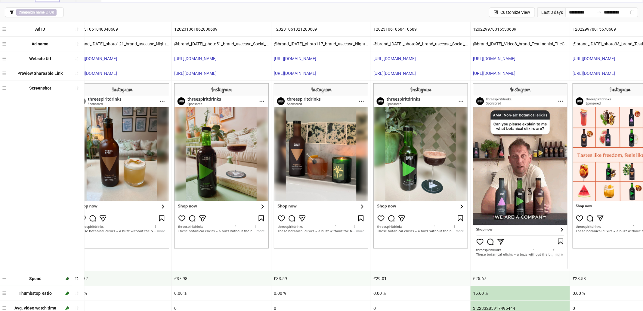
scroll to position [38, 0]
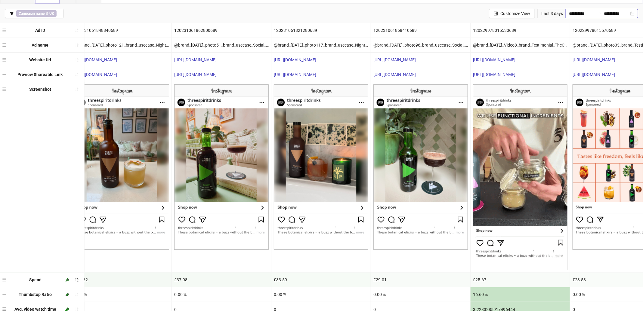
click at [598, 14] on icon "swap-right" at bounding box center [599, 13] width 5 height 5
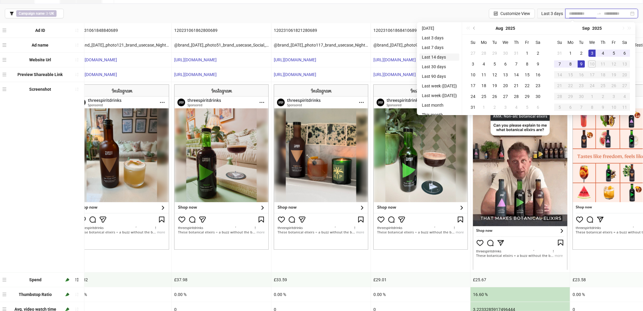
type input "**********"
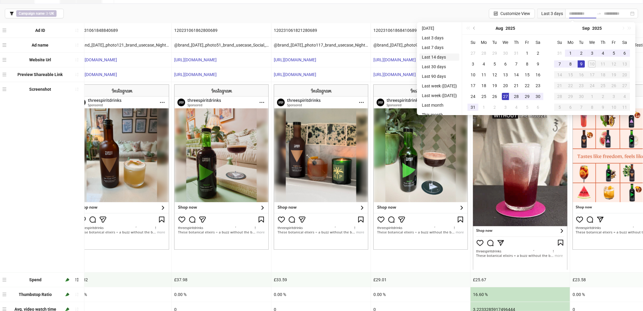
click at [438, 59] on li "Last 14 days" at bounding box center [439, 57] width 40 height 7
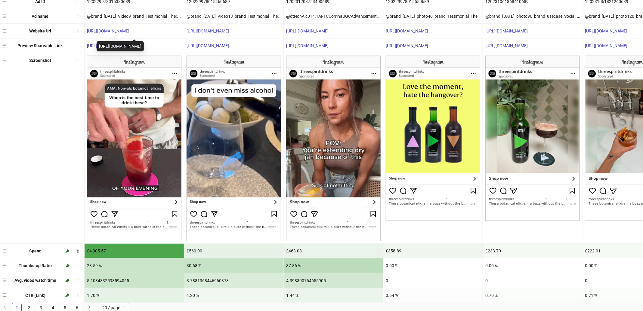
scroll to position [0, 0]
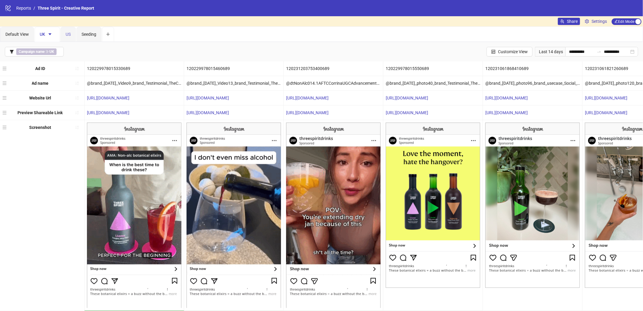
click at [65, 34] on div "US" at bounding box center [67, 34] width 15 height 15
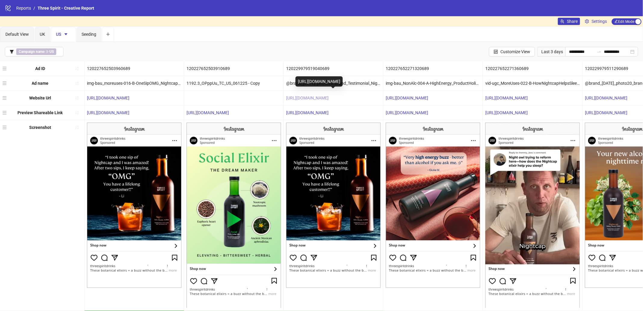
click at [329, 96] on link "https://threespiritdrinks.com/collections/spirits-bundle-collection" at bounding box center [307, 98] width 42 height 5
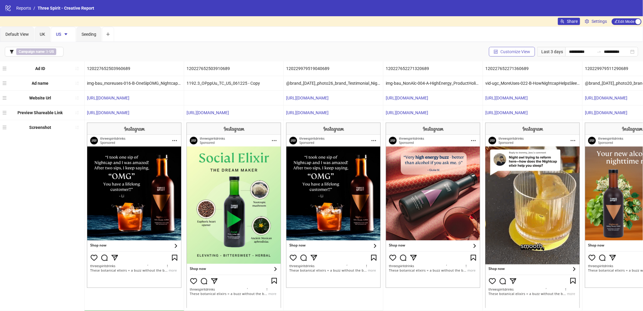
click at [506, 52] on span "Customize View" at bounding box center [515, 51] width 30 height 5
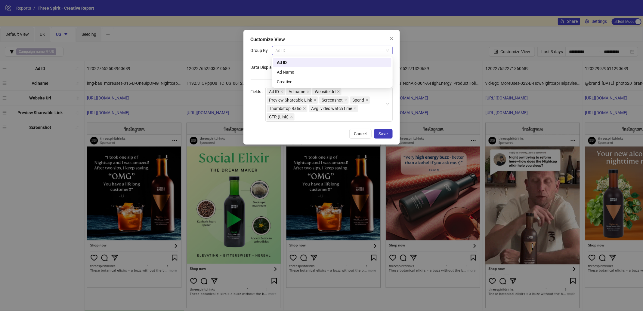
click at [292, 51] on span "Ad ID" at bounding box center [332, 50] width 113 height 9
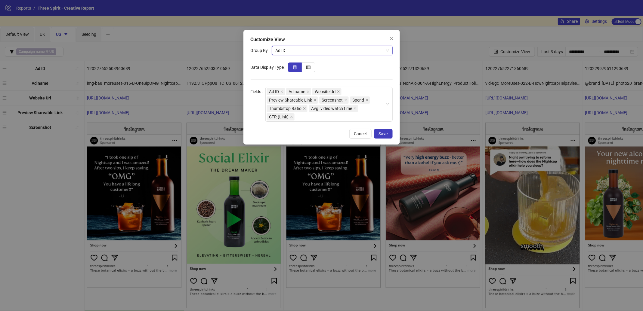
click at [297, 50] on span "Ad ID" at bounding box center [332, 50] width 113 height 9
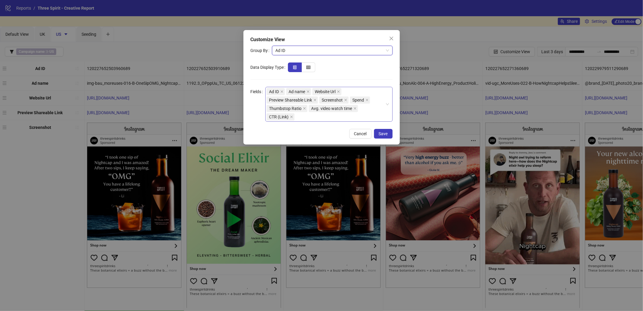
click at [308, 120] on div "Ad ID Ad name Website Url Preview Shareable Link Screenshot Spend Thumbstop Rat…" at bounding box center [326, 105] width 119 height 34
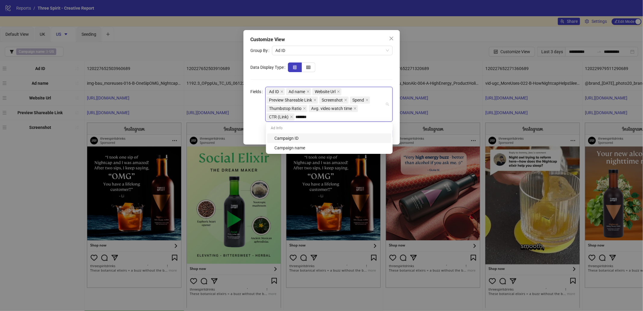
type input "******"
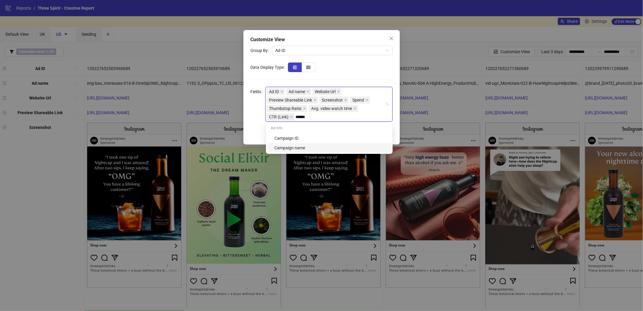
click at [309, 147] on div "Campaign name" at bounding box center [330, 148] width 113 height 7
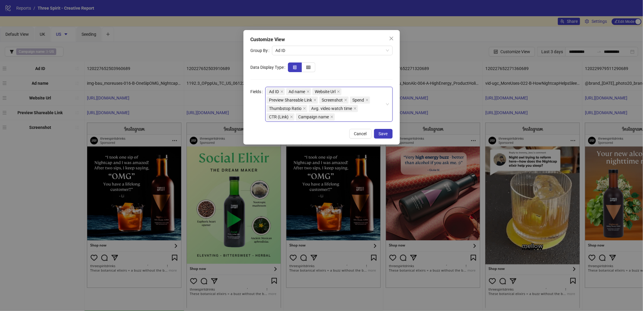
drag, startPoint x: 319, startPoint y: 116, endPoint x: 312, endPoint y: 107, distance: 11.1
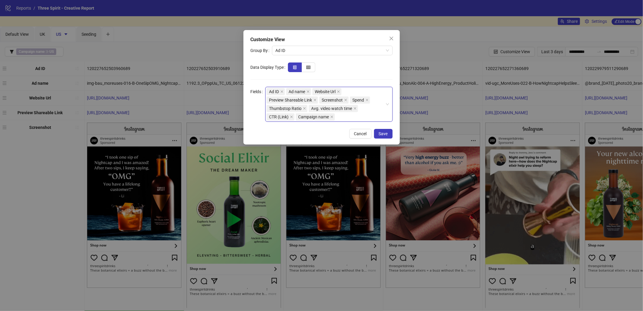
click at [312, 107] on div "Ad ID Ad name Website Url Preview Shareable Link Screenshot Spend Thumbstop Rat…" at bounding box center [326, 105] width 119 height 34
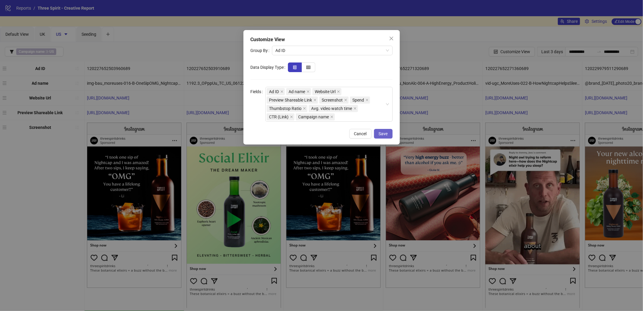
click at [385, 131] on button "Save" at bounding box center [383, 134] width 19 height 10
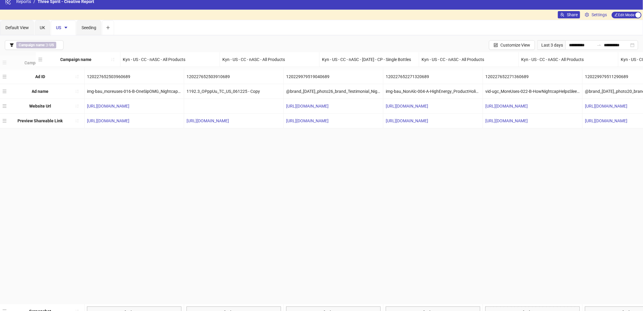
scroll to position [1, 0]
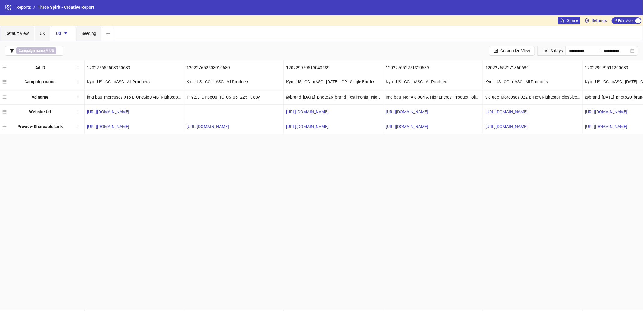
drag, startPoint x: 4, startPoint y: 294, endPoint x: 40, endPoint y: 83, distance: 214.0
click at [40, 83] on div "Ad ID 120227652503960689 120227652503910689 120229979519040689 1202276522713206…" at bounding box center [321, 222] width 643 height 324
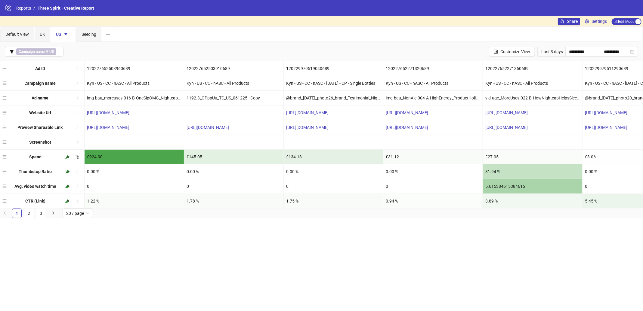
click at [588, 45] on div "**********" at bounding box center [321, 51] width 643 height 19
click at [587, 52] on input "**********" at bounding box center [581, 51] width 25 height 7
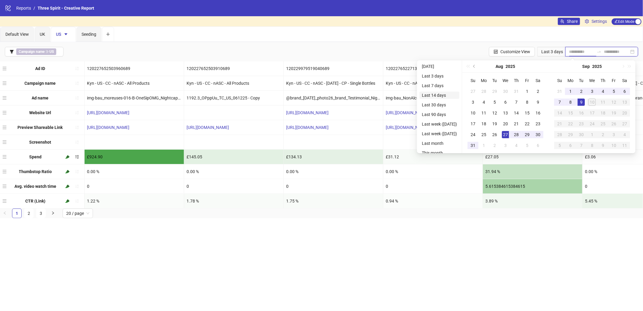
type input "**********"
click at [432, 95] on li "Last 14 days" at bounding box center [439, 95] width 40 height 7
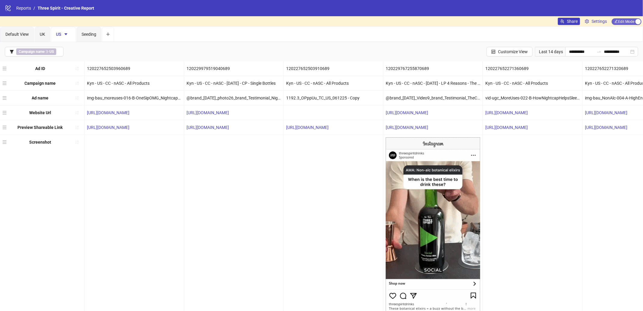
click at [639, 21] on div "button" at bounding box center [637, 21] width 5 height 5
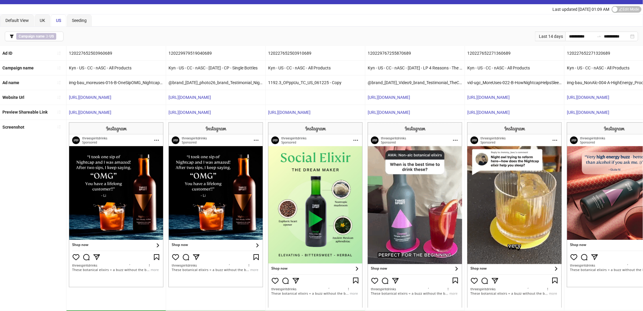
scroll to position [21, 0]
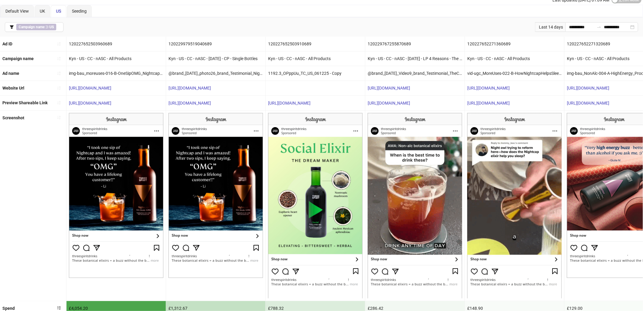
click at [306, 56] on div "Kyn - US - CC - nASC - All Products" at bounding box center [315, 58] width 99 height 14
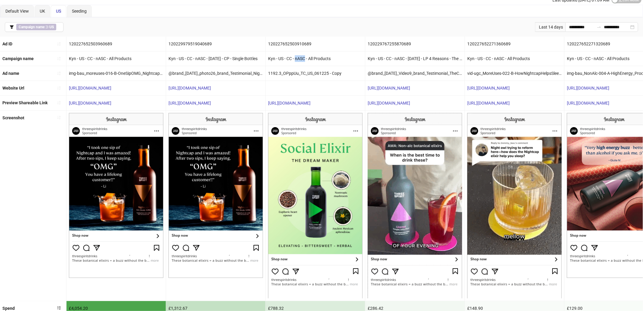
click at [306, 56] on div "Kyn - US - CC - nASC - All Products" at bounding box center [315, 58] width 99 height 14
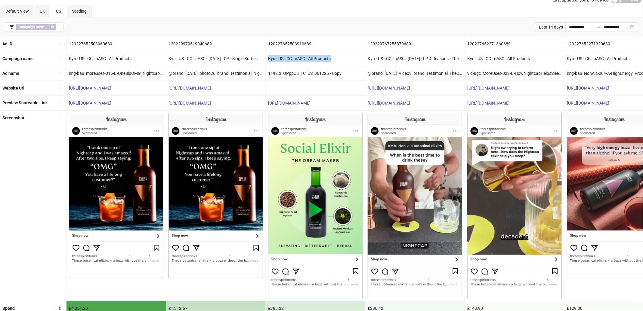
click at [306, 56] on div "Kyn - US - CC - nASC - All Products" at bounding box center [315, 58] width 99 height 14
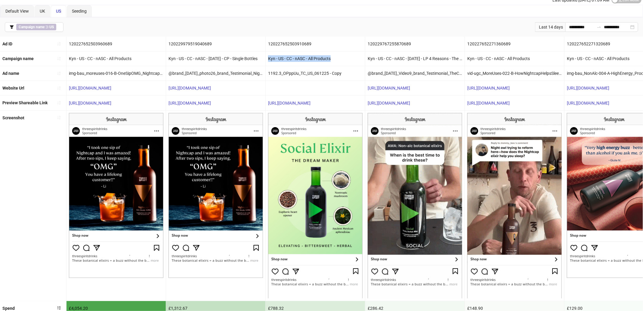
click at [307, 56] on div "Kyn - US - CC - nASC - All Products" at bounding box center [315, 58] width 99 height 14
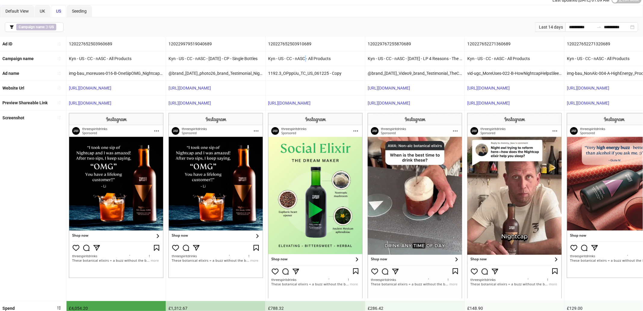
click at [307, 56] on div "Kyn - US - CC - nASC - All Products" at bounding box center [315, 58] width 99 height 14
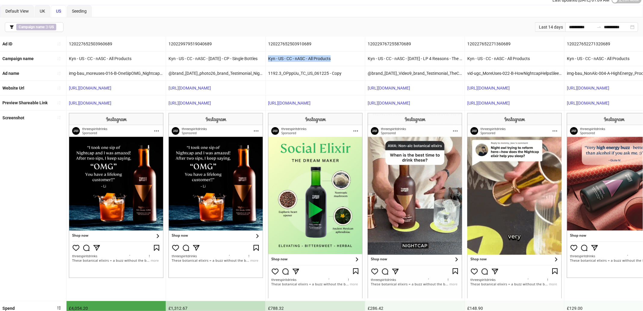
click at [307, 56] on div "Kyn - US - CC - nASC - All Products" at bounding box center [315, 58] width 99 height 14
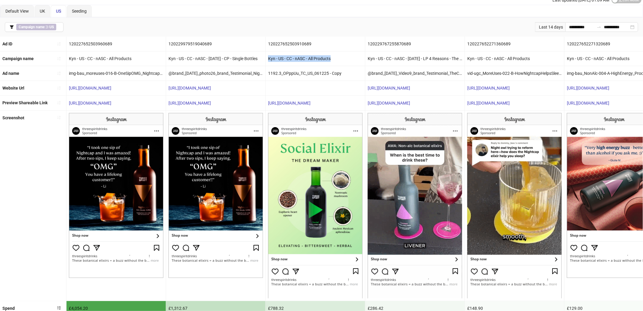
click at [308, 58] on div "Kyn - US - CC - nASC - All Products" at bounding box center [315, 58] width 99 height 14
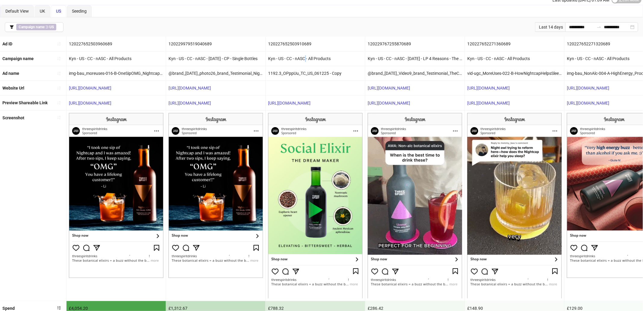
click at [308, 58] on div "Kyn - US - CC - nASC - All Products" at bounding box center [315, 58] width 99 height 14
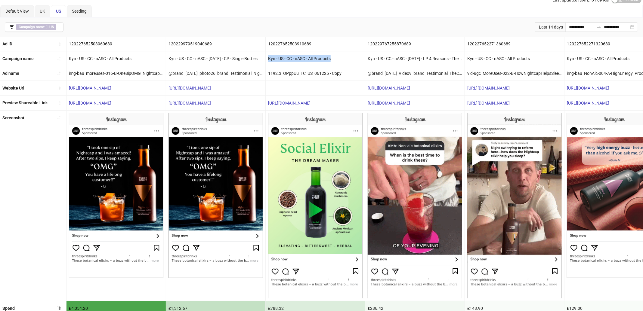
click at [308, 58] on div "Kyn - US - CC - nASC - All Products" at bounding box center [315, 58] width 99 height 14
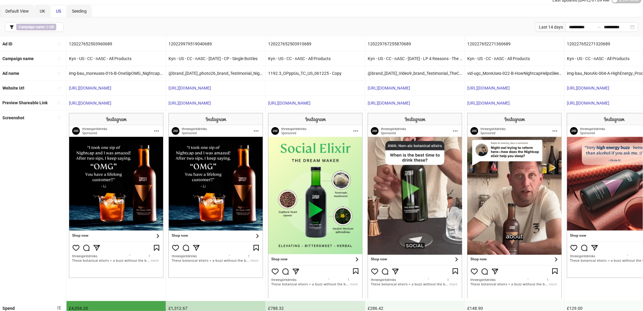
click at [509, 57] on div "Kyn - US - CC - nASC - All Products" at bounding box center [514, 58] width 99 height 14
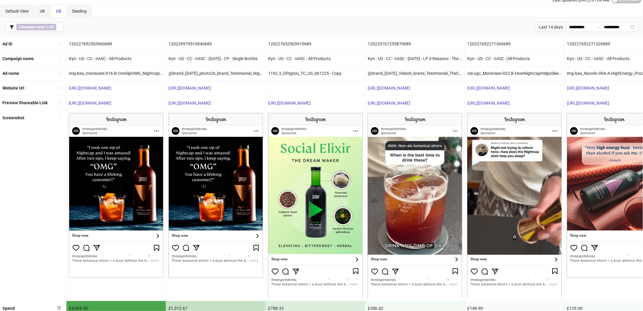
click at [509, 57] on div "Kyn - US - CC - nASC - All Products" at bounding box center [514, 58] width 99 height 14
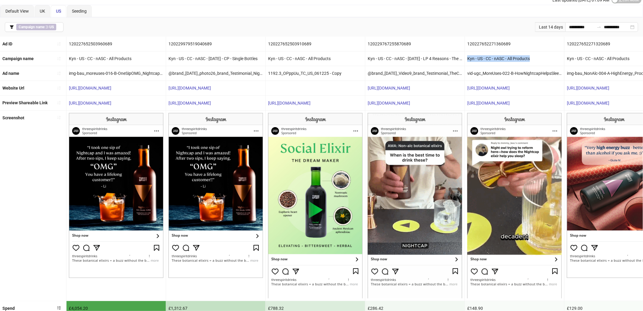
click at [509, 57] on div "Kyn - US - CC - nASC - All Products" at bounding box center [514, 58] width 99 height 14
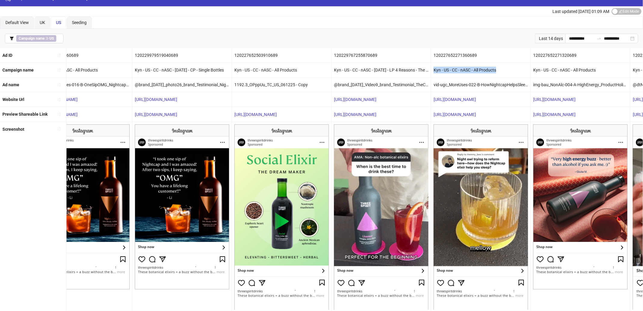
scroll to position [0, 0]
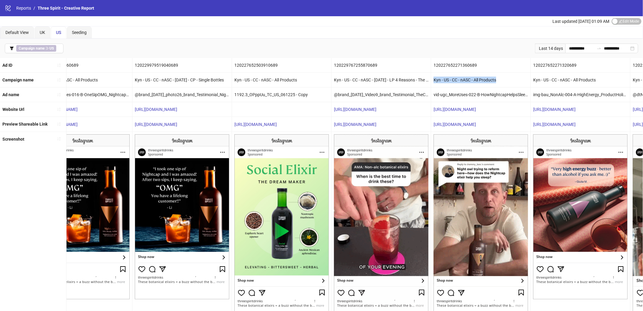
click at [474, 78] on div "Kyn - US - CC - nASC - All Products" at bounding box center [480, 80] width 99 height 14
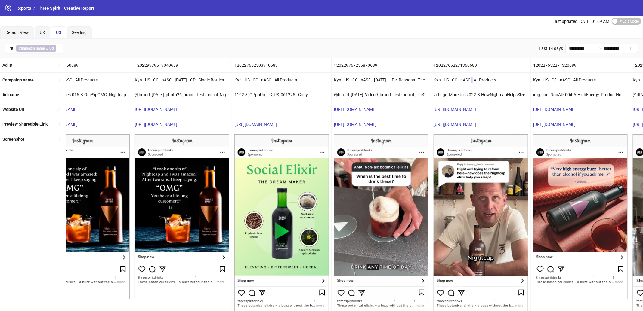
click at [474, 78] on div "Kyn - US - CC - nASC - All Products" at bounding box center [480, 80] width 99 height 14
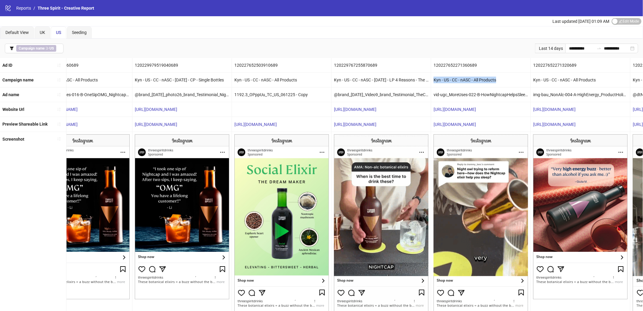
click at [474, 78] on div "Kyn - US - CC - nASC - All Products" at bounding box center [480, 80] width 99 height 14
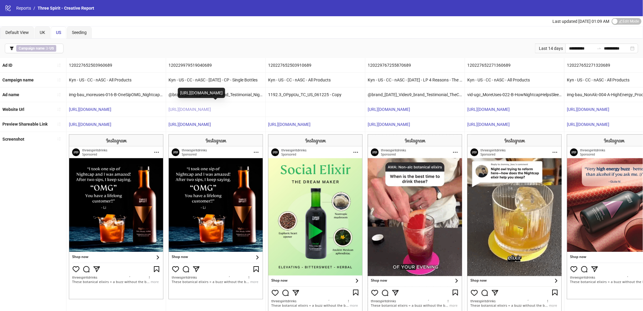
click at [211, 108] on link "https://threespiritdrinks.com/collections/spirits-bundle-collection" at bounding box center [190, 109] width 42 height 5
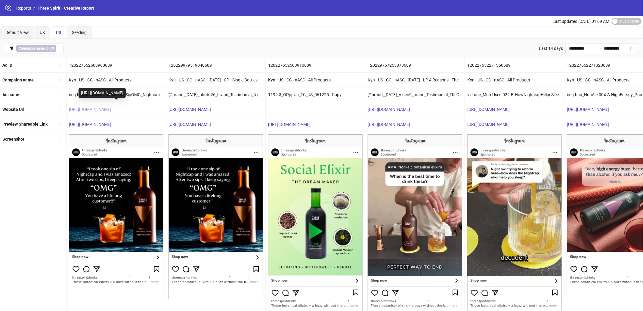
click at [111, 110] on link "https://us.threespiritdrinks.com/pages/4-reasons-we-re-trading-booze-for-three-…" at bounding box center [90, 109] width 42 height 5
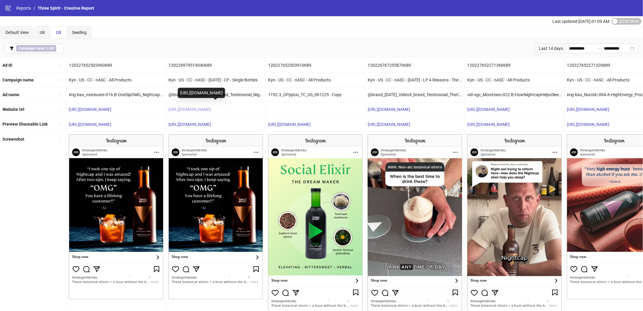
click at [211, 108] on link "https://threespiritdrinks.com/collections/spirits-bundle-collection" at bounding box center [190, 109] width 42 height 5
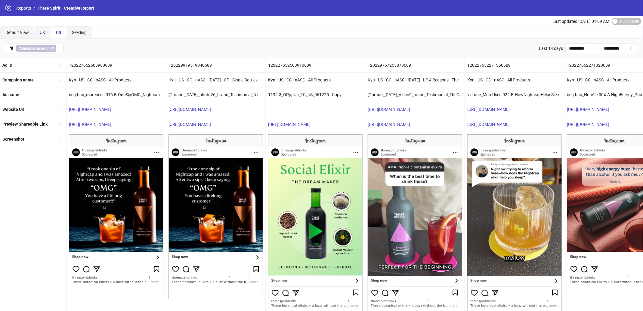
click at [42, 30] on span "UK" at bounding box center [42, 32] width 5 height 5
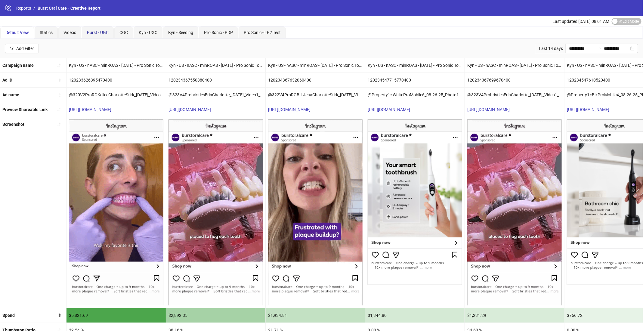
click at [102, 32] on span "Burst - UGC" at bounding box center [98, 32] width 22 height 5
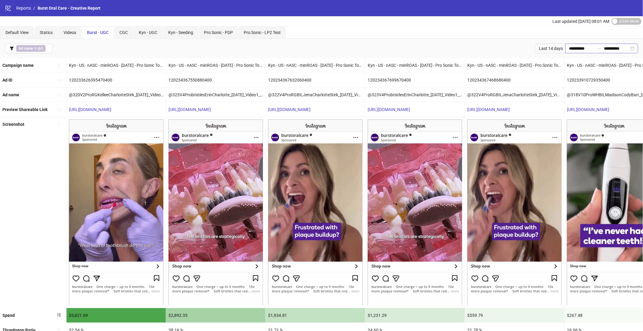
click at [599, 50] on icon "swap-right" at bounding box center [599, 48] width 5 height 5
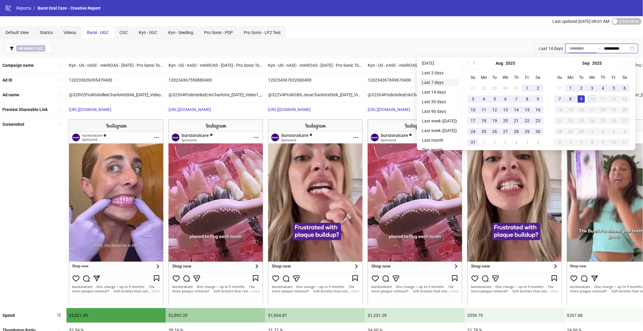
type input "**********"
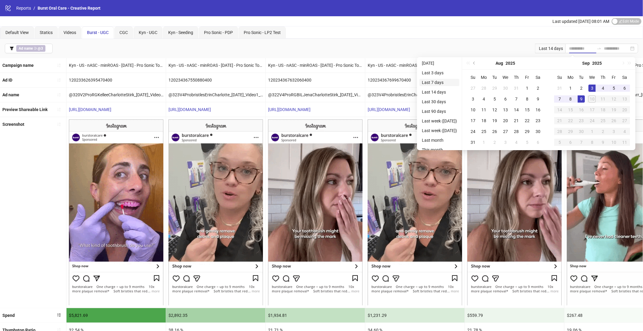
click at [441, 82] on li "Last 7 days" at bounding box center [439, 82] width 40 height 7
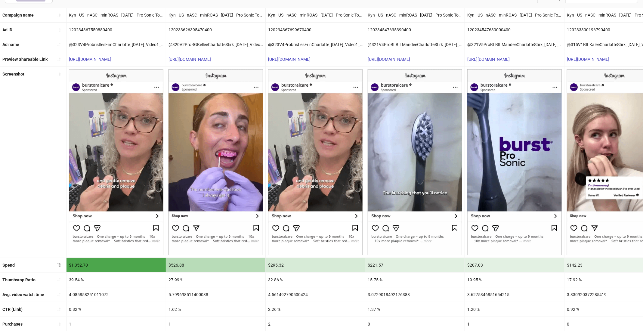
scroll to position [59, 0]
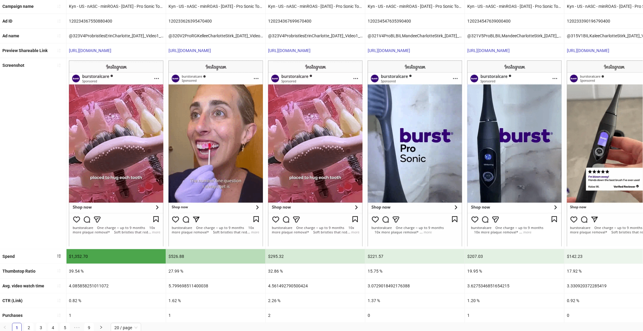
click at [373, 300] on div "1.37 %" at bounding box center [414, 300] width 99 height 14
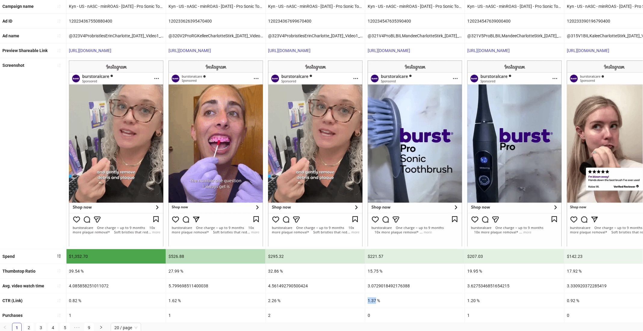
click at [373, 300] on div "1.37 %" at bounding box center [414, 300] width 99 height 14
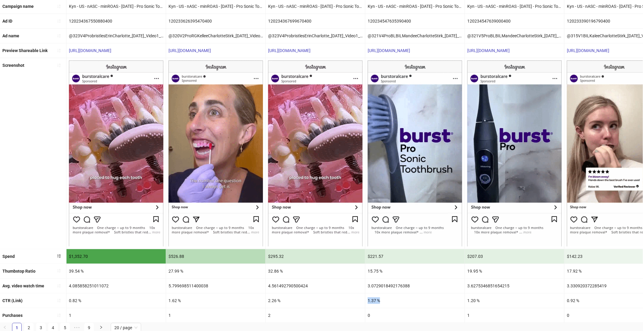
click at [373, 300] on div "1.37 %" at bounding box center [414, 300] width 99 height 14
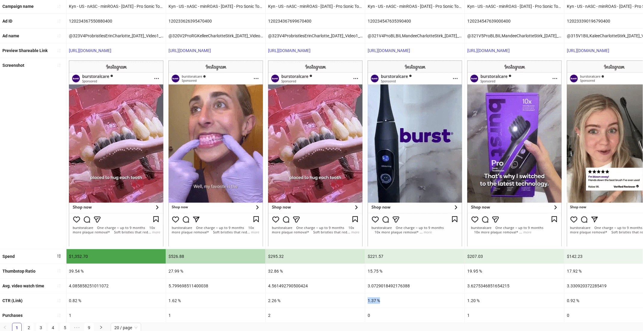
click at [373, 300] on div "1.37 %" at bounding box center [414, 300] width 99 height 14
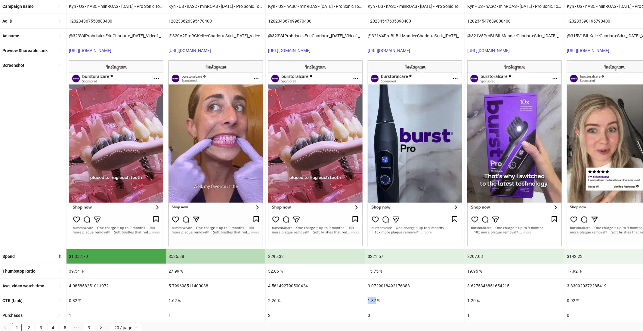
click at [373, 300] on div "1.37 %" at bounding box center [414, 300] width 99 height 14
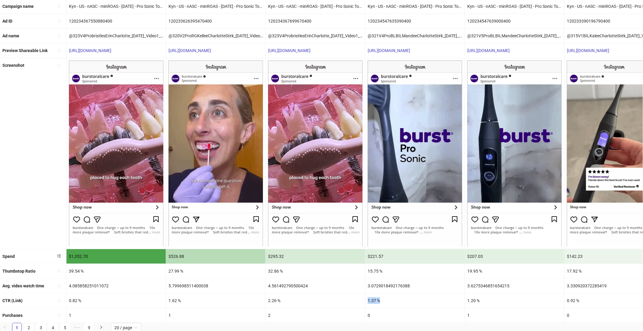
click at [373, 300] on div "1.37 %" at bounding box center [414, 300] width 99 height 14
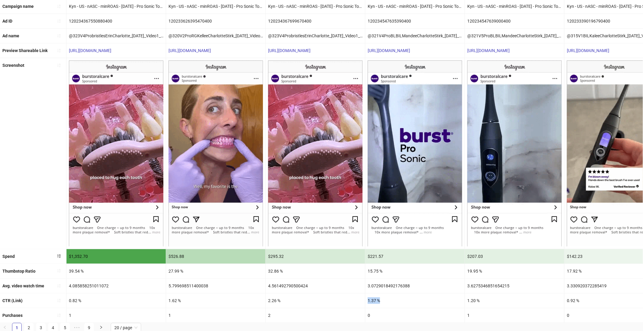
click at [390, 299] on div "1.37 %" at bounding box center [414, 300] width 99 height 14
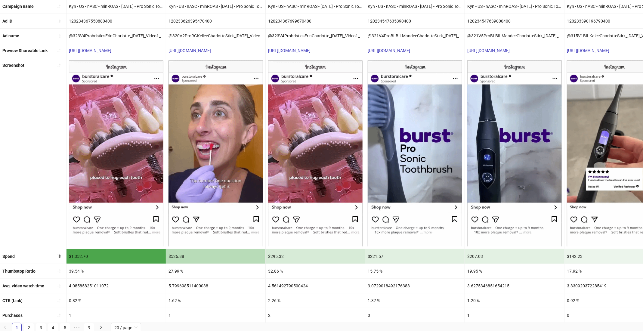
click at [369, 298] on div "1.37 %" at bounding box center [414, 300] width 99 height 14
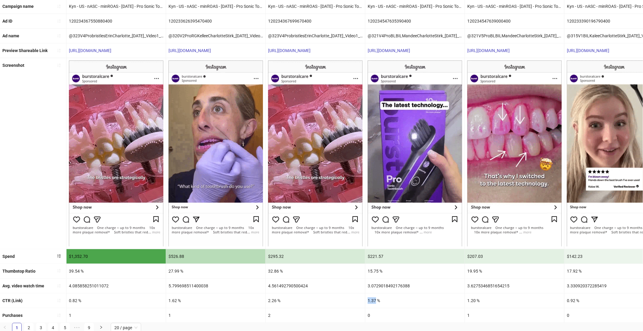
click at [369, 298] on div "1.37 %" at bounding box center [414, 300] width 99 height 14
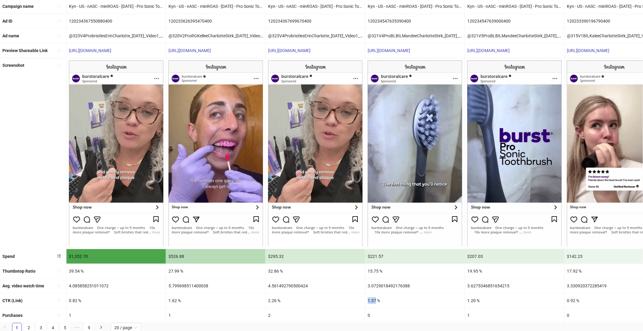
click at [369, 298] on div "1.37 %" at bounding box center [414, 300] width 99 height 14
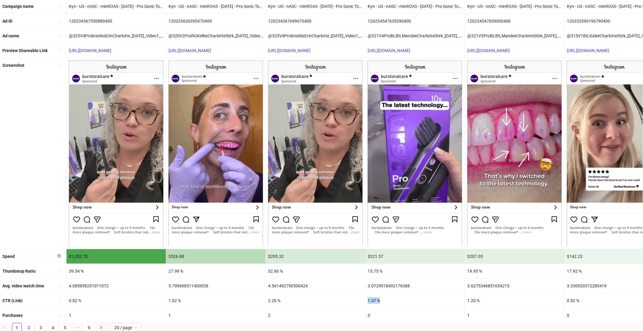
click at [388, 297] on div "1.37 %" at bounding box center [414, 300] width 99 height 14
